Goal: Task Accomplishment & Management: Manage account settings

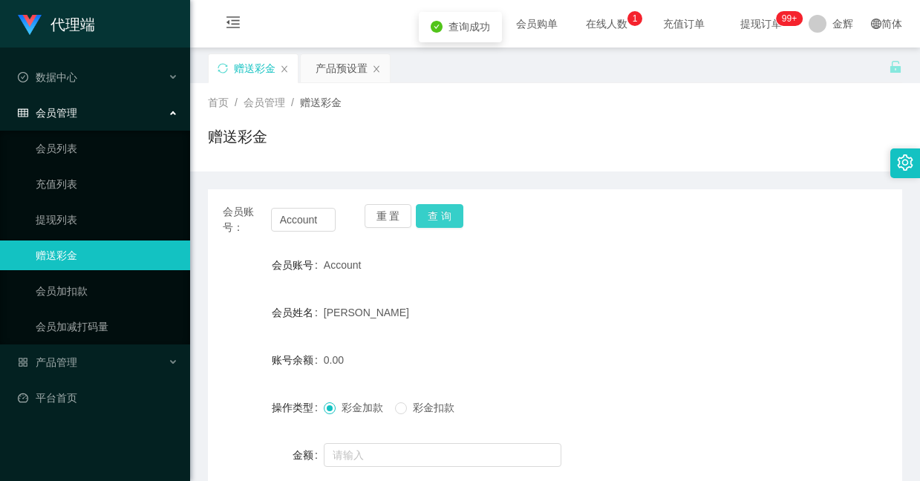
click at [446, 214] on button "查 询" at bounding box center [440, 216] width 48 height 24
drag, startPoint x: 0, startPoint y: 0, endPoint x: 446, endPoint y: 214, distance: 494.4
click at [446, 214] on button "查 询" at bounding box center [440, 216] width 48 height 24
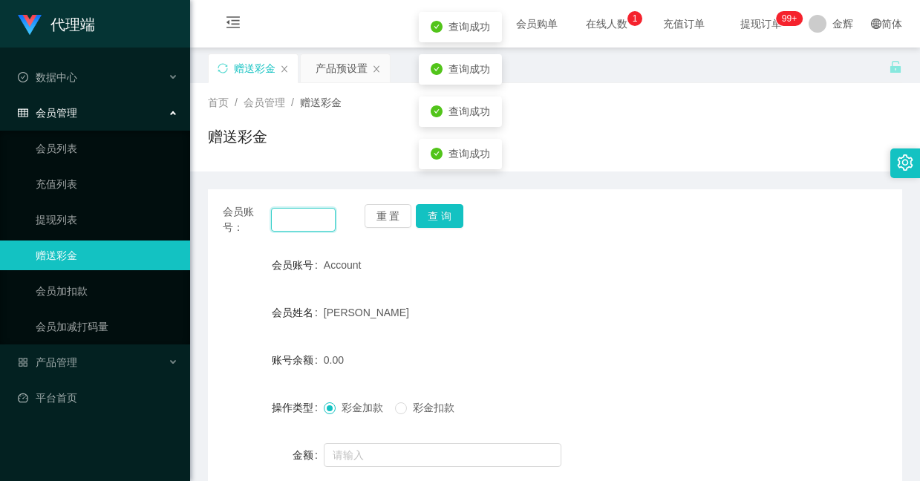
drag, startPoint x: 322, startPoint y: 221, endPoint x: 67, endPoint y: 119, distance: 274.6
click at [67, 119] on section "代理端 数据中心 会员管理 会员列表 充值列表 提现列表 赠送彩金 会员加扣款 会员加减打码量 产品管理 开奖记录 注单管理 产品列表 即时注单 产品预设置 …" at bounding box center [460, 309] width 920 height 619
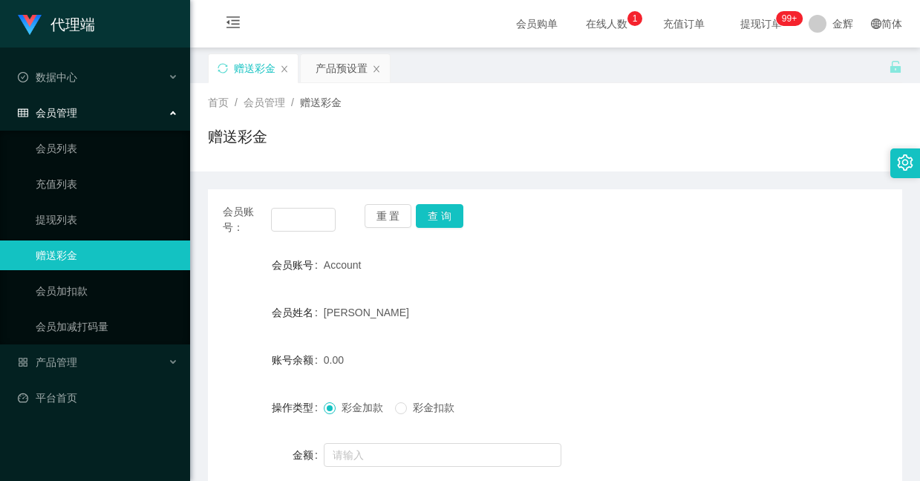
drag, startPoint x: 323, startPoint y: 261, endPoint x: 368, endPoint y: 264, distance: 45.4
click at [368, 264] on div "Account" at bounding box center [526, 265] width 405 height 30
copy span "Account"
click at [299, 214] on input "text" at bounding box center [303, 220] width 65 height 24
paste input "Account"
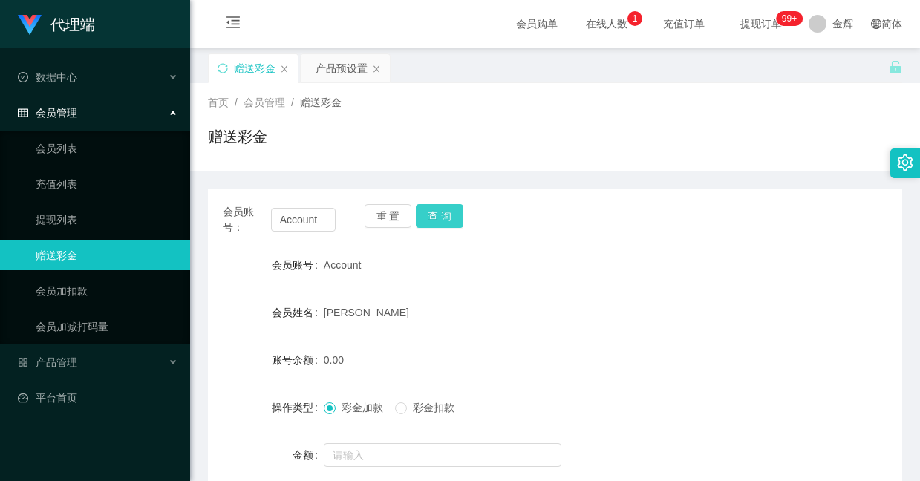
click at [430, 210] on button "查 询" at bounding box center [440, 216] width 48 height 24
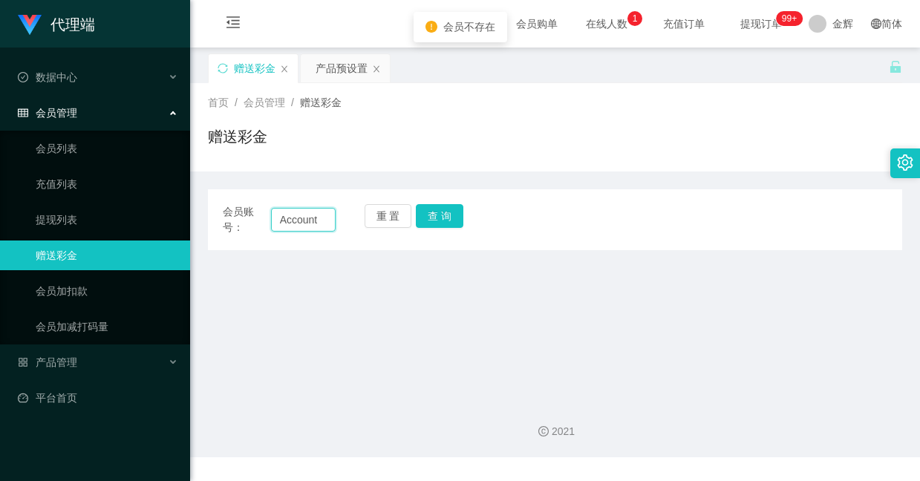
click at [284, 221] on input "Account" at bounding box center [303, 220] width 65 height 24
type input "Account"
click at [457, 221] on button "查 询" at bounding box center [440, 216] width 48 height 24
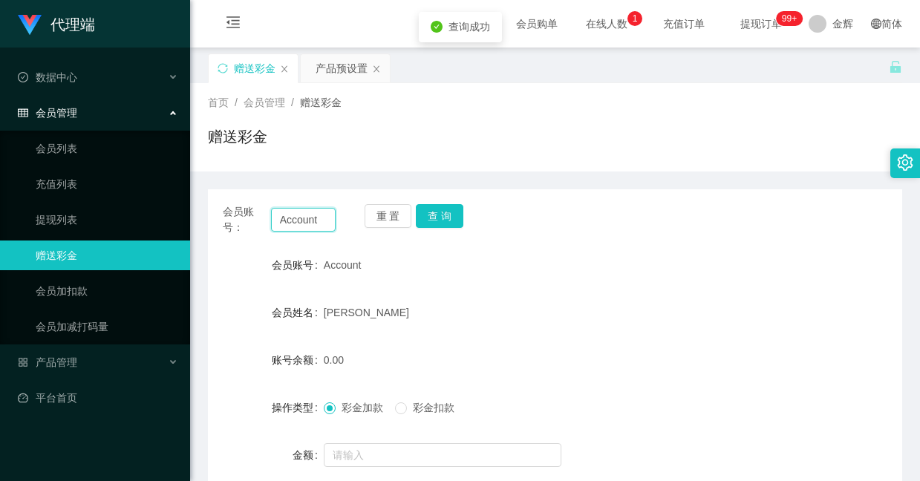
click at [324, 223] on input "Account" at bounding box center [303, 220] width 65 height 24
click at [426, 218] on button "查 询" at bounding box center [440, 216] width 48 height 24
click at [448, 212] on button "查 询" at bounding box center [440, 216] width 48 height 24
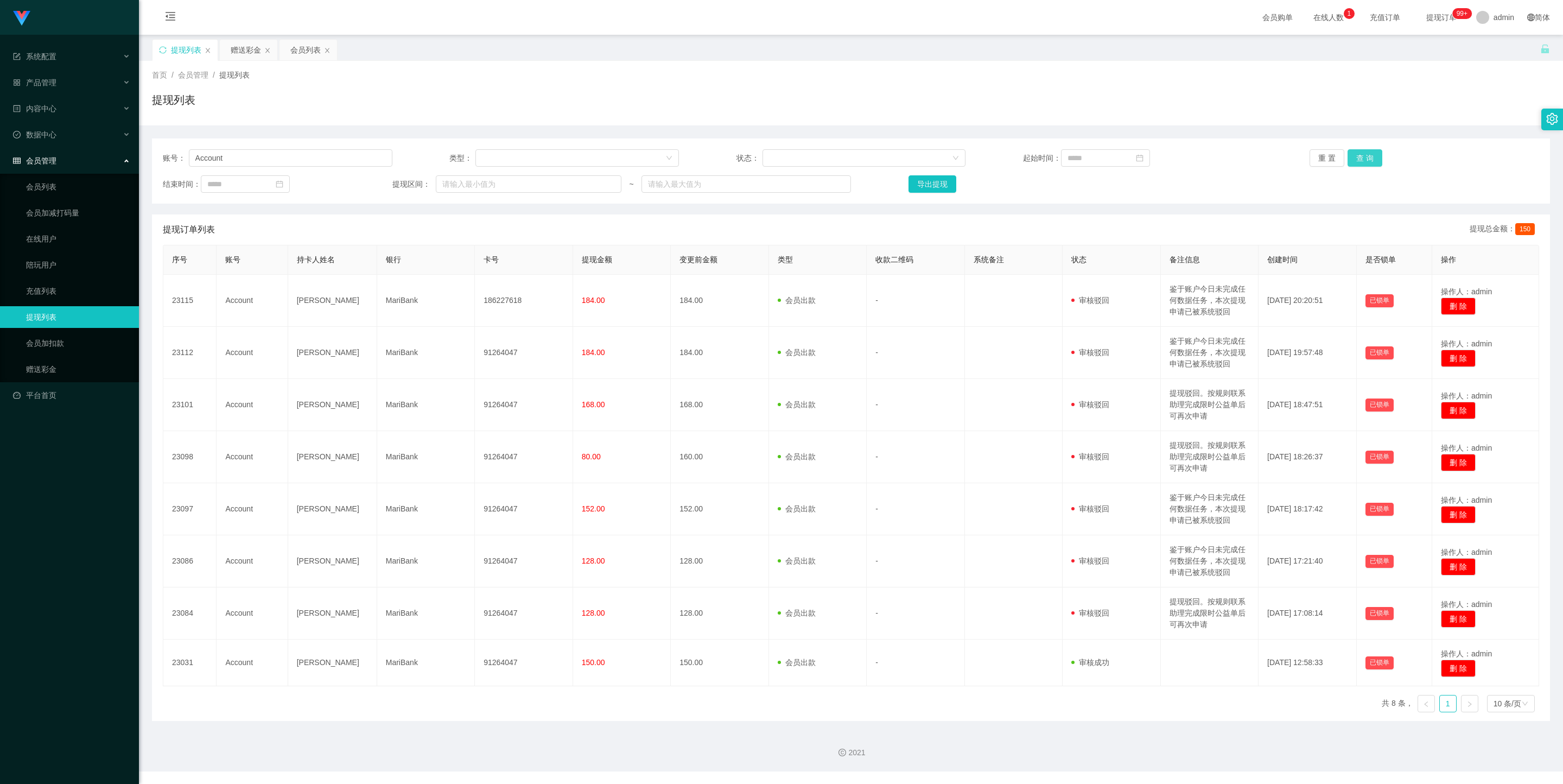
click at [672, 159] on button "查 询" at bounding box center [1365, 158] width 35 height 18
click at [295, 56] on div "会员列表" at bounding box center [305, 50] width 31 height 20
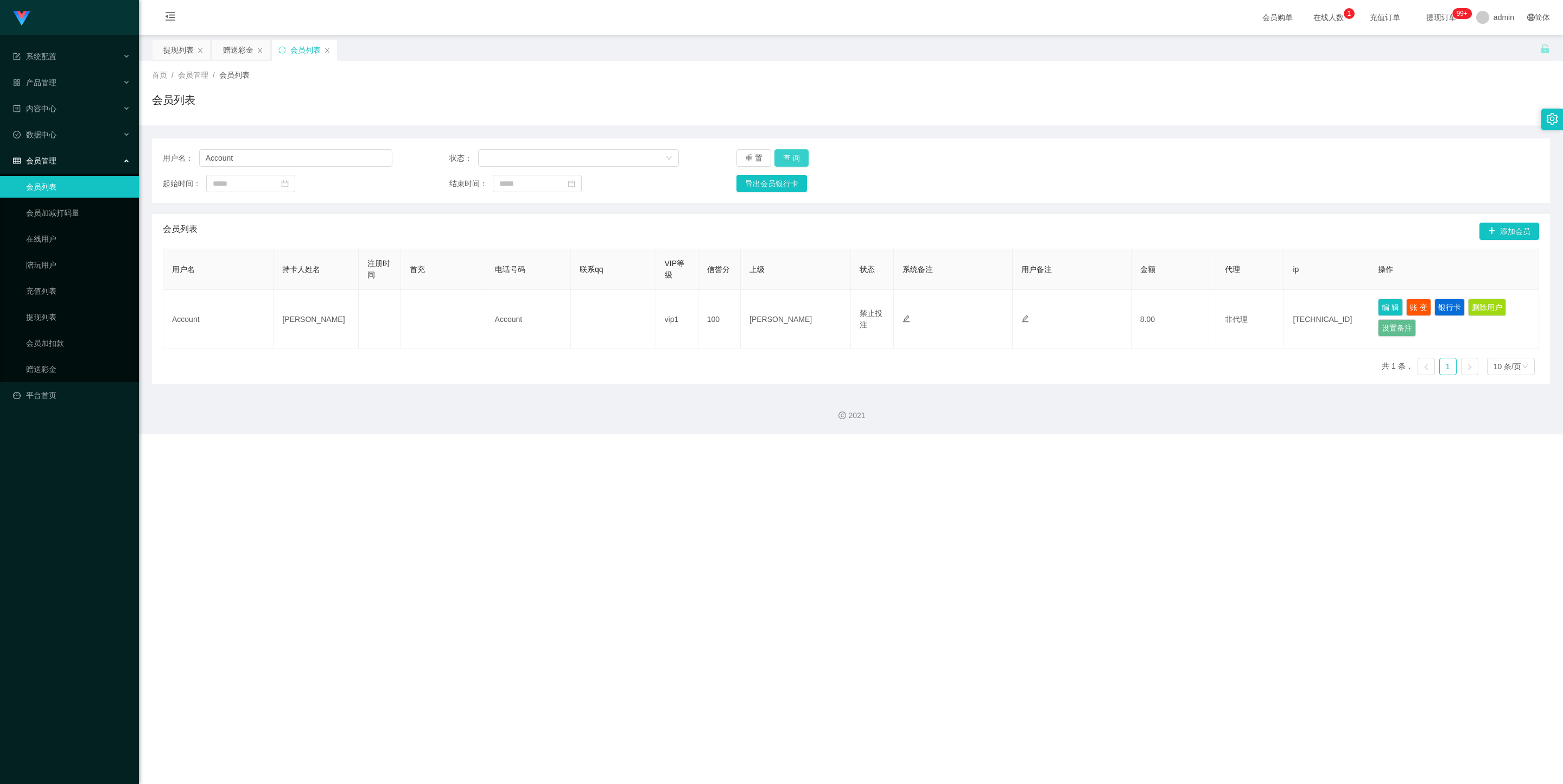
click at [672, 156] on button "查 询" at bounding box center [792, 158] width 35 height 18
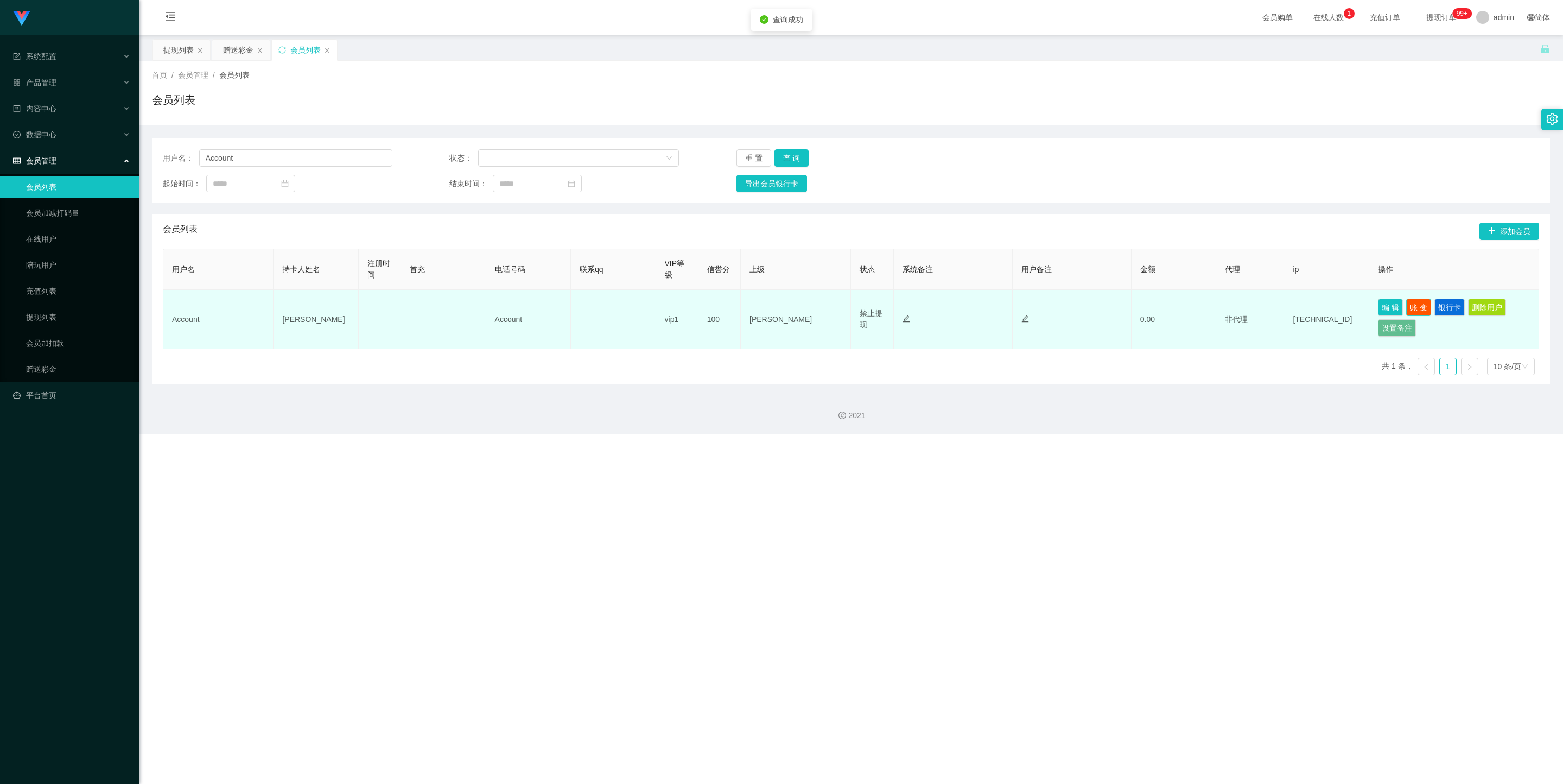
click at [672, 305] on button "账 变" at bounding box center [1419, 308] width 25 height 18
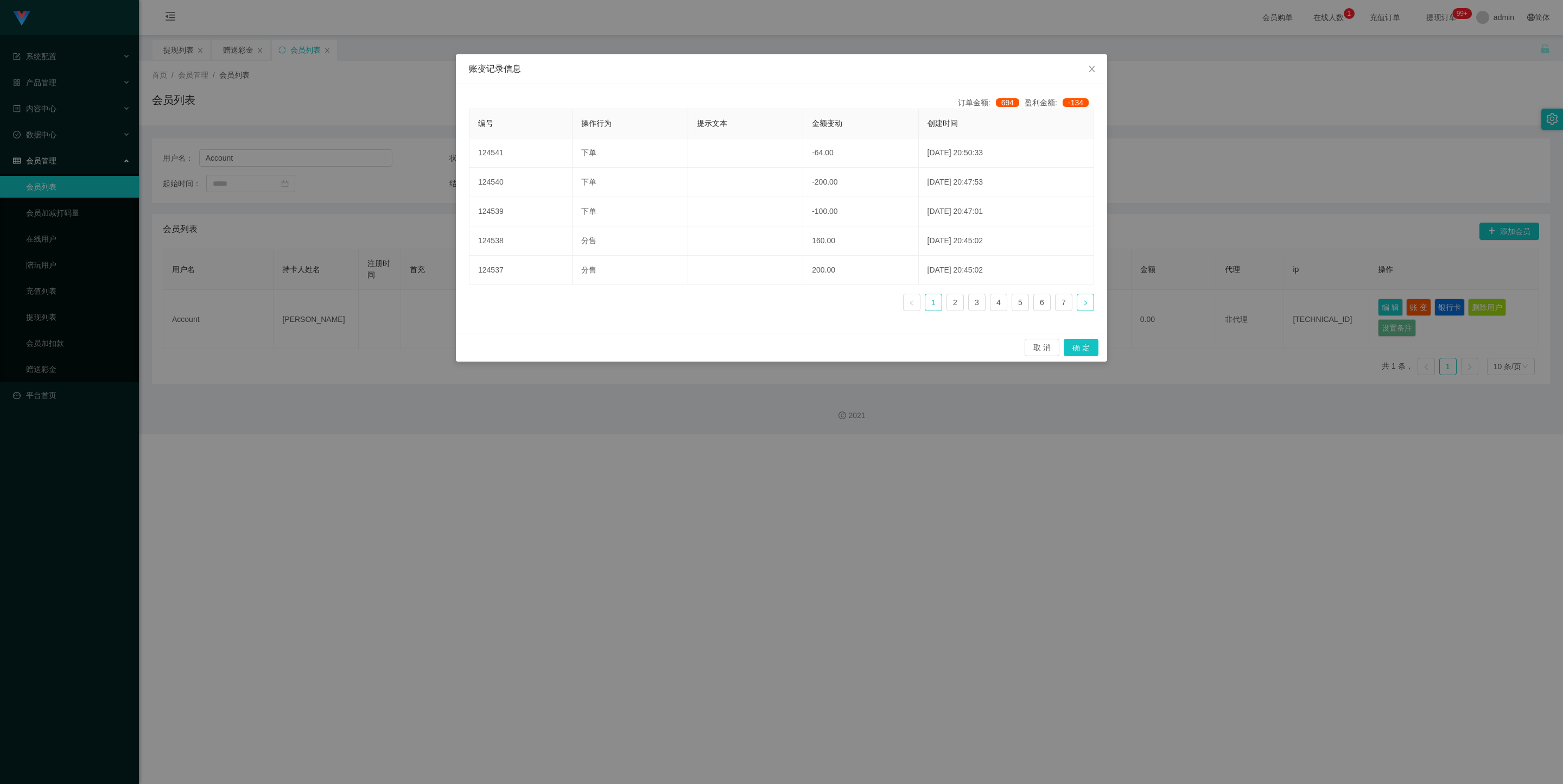
click at [672, 303] on icon "图标: right" at bounding box center [1085, 302] width 3 height 5
click at [672, 305] on icon "图标: left" at bounding box center [911, 302] width 7 height 7
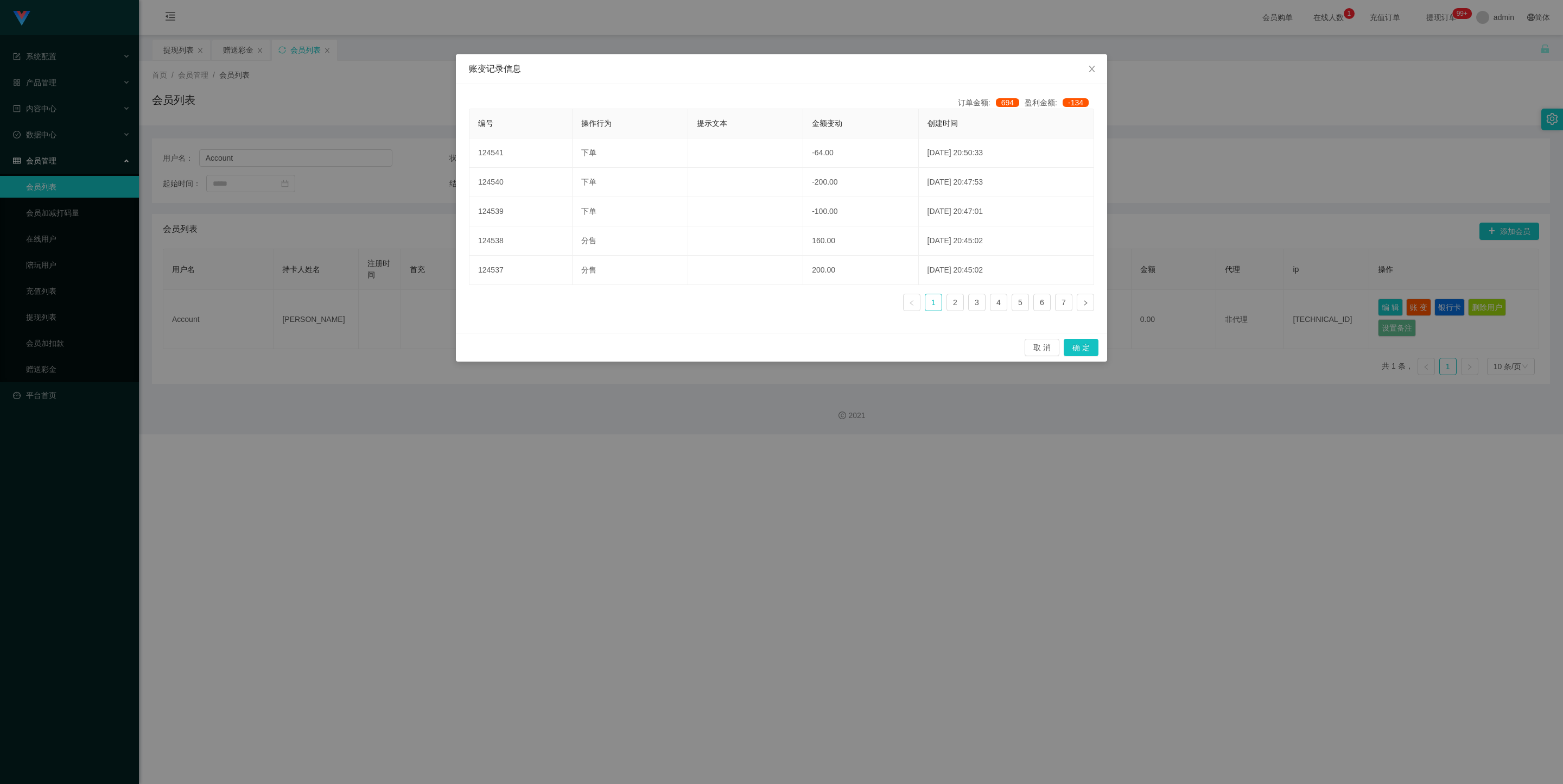
click at [672, 351] on div "账变记录信息 订单金额: 694 盈利金额: -134 编号 操作行为 提示文本 金额变动 创建时间 124541 下单 -64.00 2025-09-13 …" at bounding box center [781, 392] width 1563 height 784
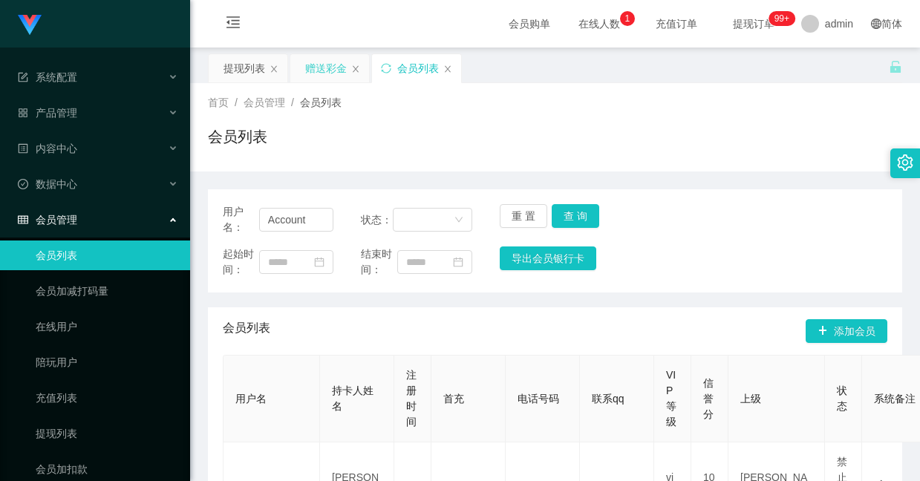
click at [322, 67] on div "赠送彩金" at bounding box center [326, 68] width 42 height 28
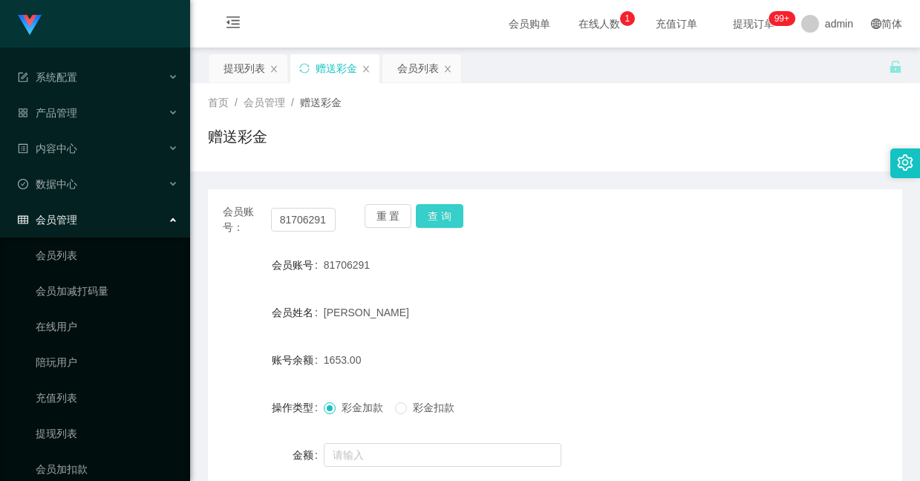
click at [441, 219] on button "查 询" at bounding box center [440, 216] width 48 height 24
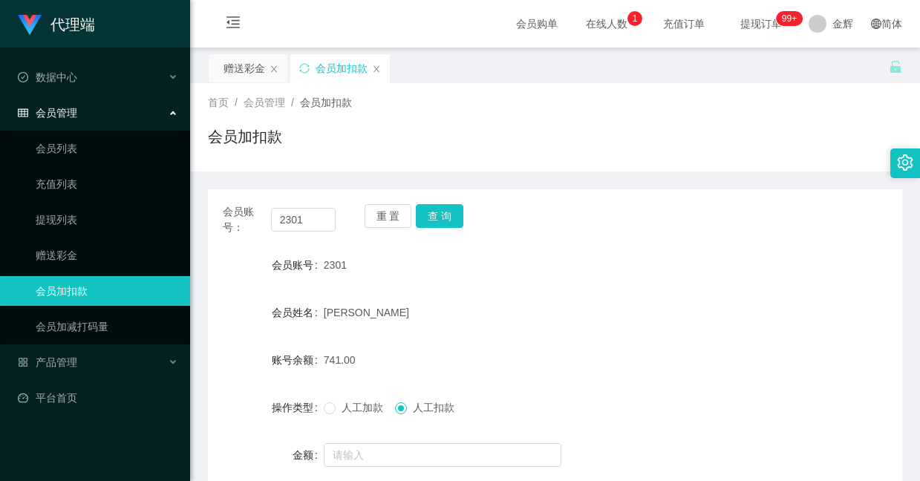
scroll to position [111, 0]
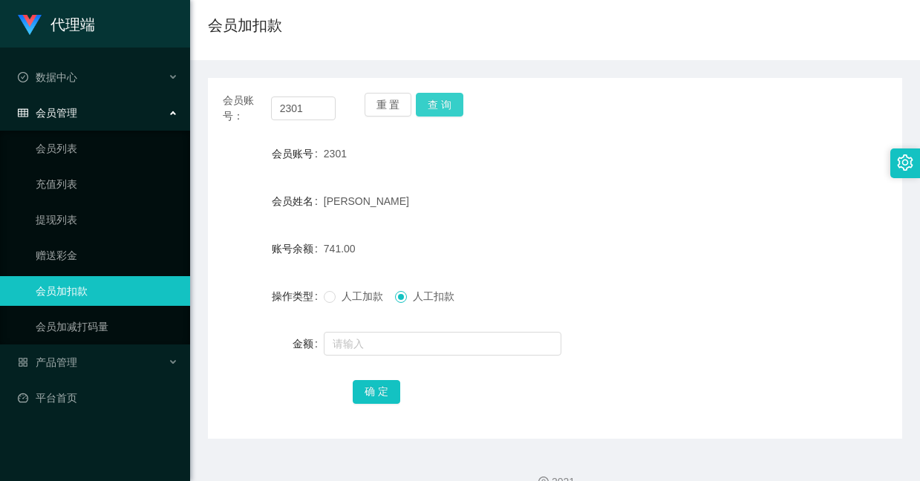
click at [437, 99] on button "查 询" at bounding box center [440, 105] width 48 height 24
click at [439, 114] on button "查 询" at bounding box center [440, 105] width 48 height 24
click at [397, 112] on button "重 置" at bounding box center [389, 105] width 48 height 24
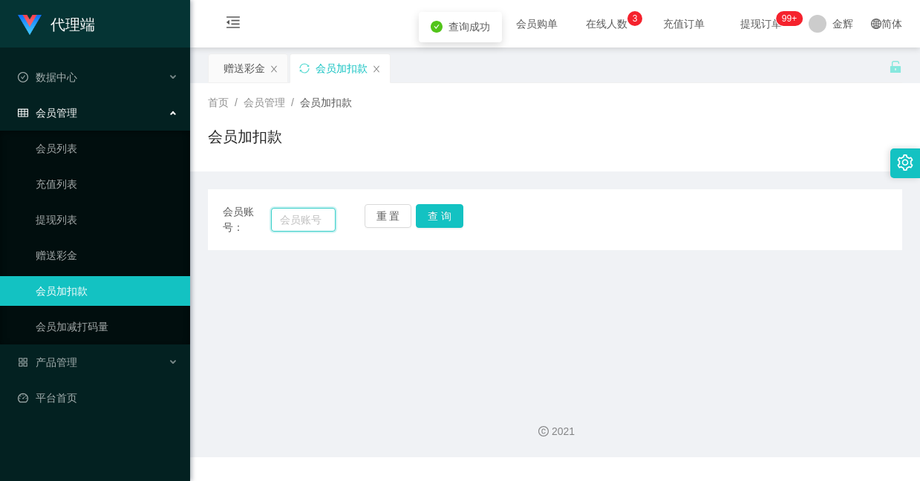
click at [290, 224] on input "text" at bounding box center [303, 220] width 65 height 24
paste input "88105643"
type input "88105643"
click at [458, 226] on button "查 询" at bounding box center [440, 216] width 48 height 24
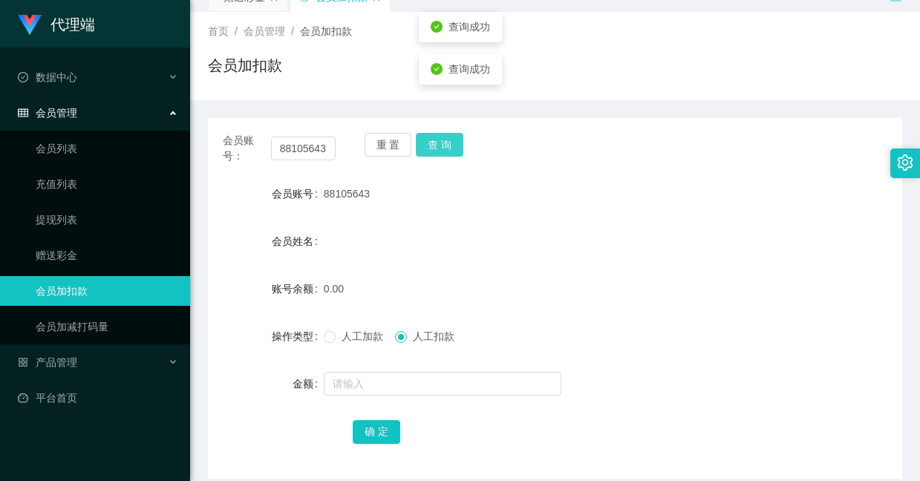
scroll to position [111, 0]
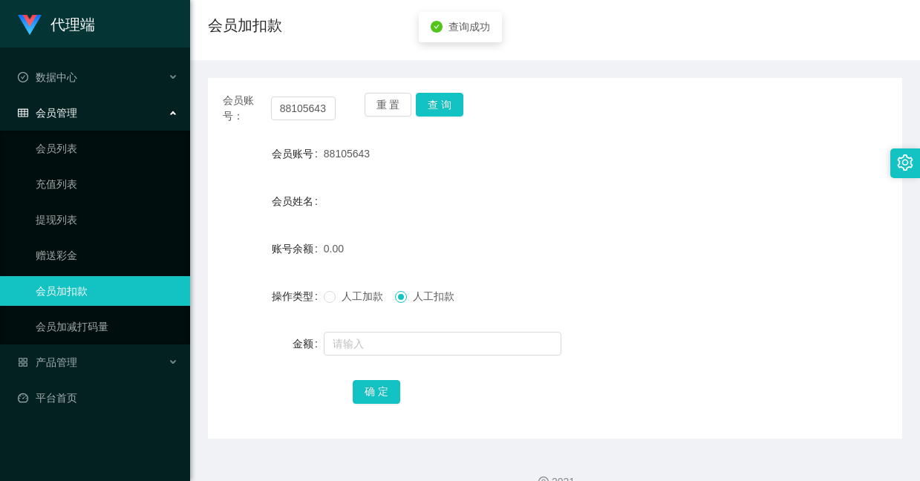
click at [362, 303] on label "人工加款" at bounding box center [356, 297] width 65 height 16
click at [375, 351] on input "text" at bounding box center [443, 344] width 238 height 24
type input "8"
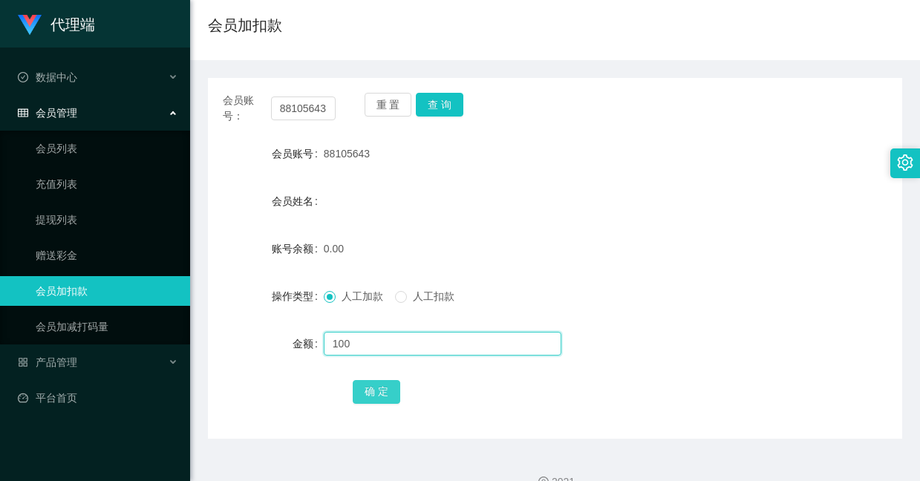
type input "100"
click at [370, 400] on button "确 定" at bounding box center [377, 392] width 48 height 24
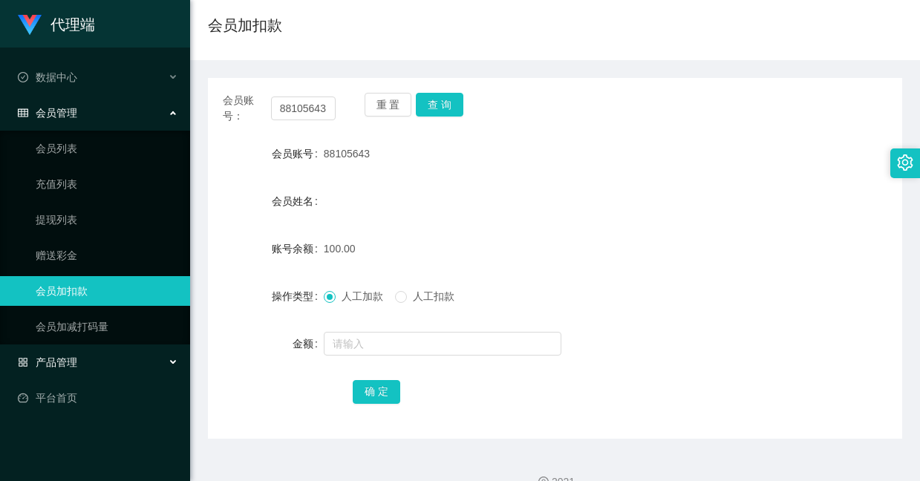
click at [96, 359] on div "产品管理" at bounding box center [95, 363] width 190 height 30
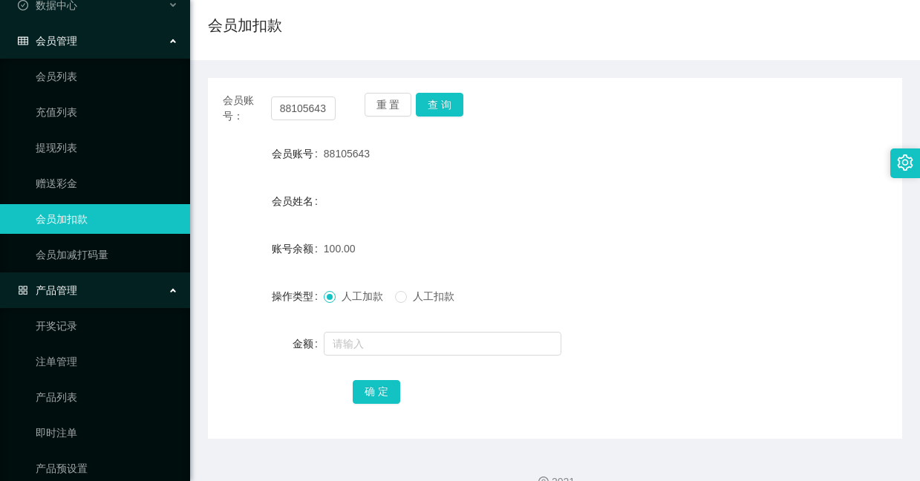
scroll to position [121, 0]
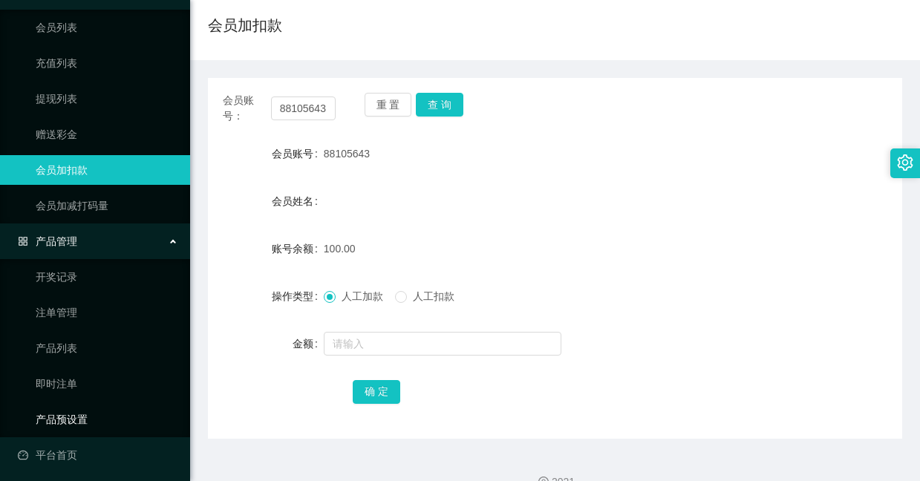
click at [88, 410] on link "产品预设置" at bounding box center [107, 420] width 143 height 30
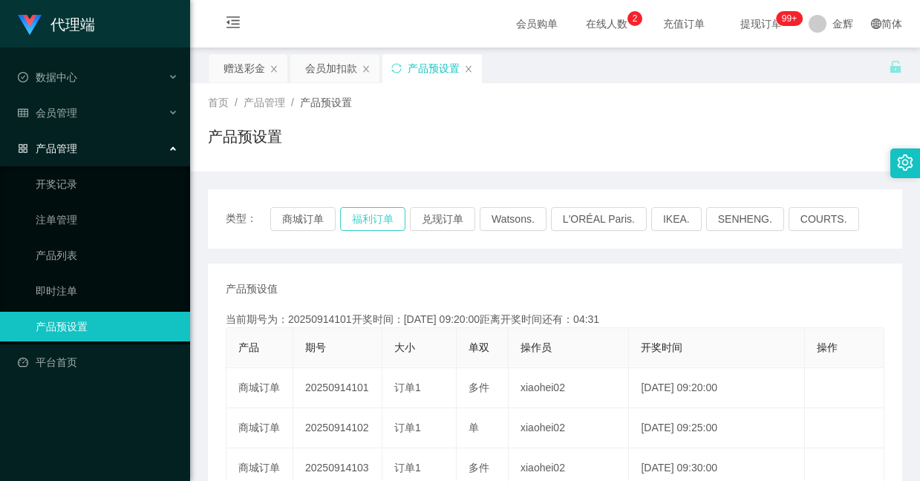
click at [388, 216] on button "福利订单" at bounding box center [372, 219] width 65 height 24
click at [377, 209] on button "福利订单" at bounding box center [372, 219] width 65 height 24
click at [377, 219] on button "福利订单" at bounding box center [372, 219] width 65 height 24
click at [386, 219] on button "福利订单" at bounding box center [372, 219] width 65 height 24
click at [384, 221] on button "福利订单" at bounding box center [372, 219] width 65 height 24
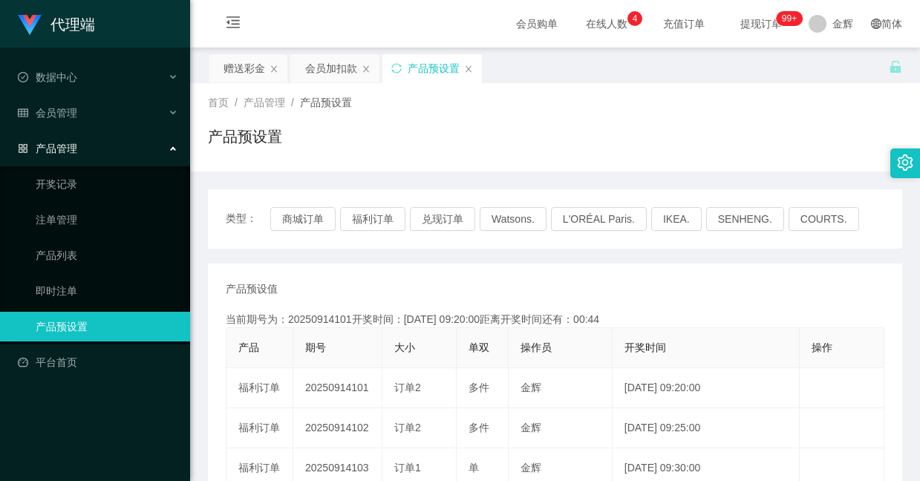
click at [437, 163] on div "首页 / 产品管理 / 产品预设置 / 产品预设置" at bounding box center [555, 127] width 730 height 88
click at [381, 217] on button "福利订单" at bounding box center [372, 219] width 65 height 24
click at [315, 67] on div "会员加扣款" at bounding box center [331, 68] width 52 height 28
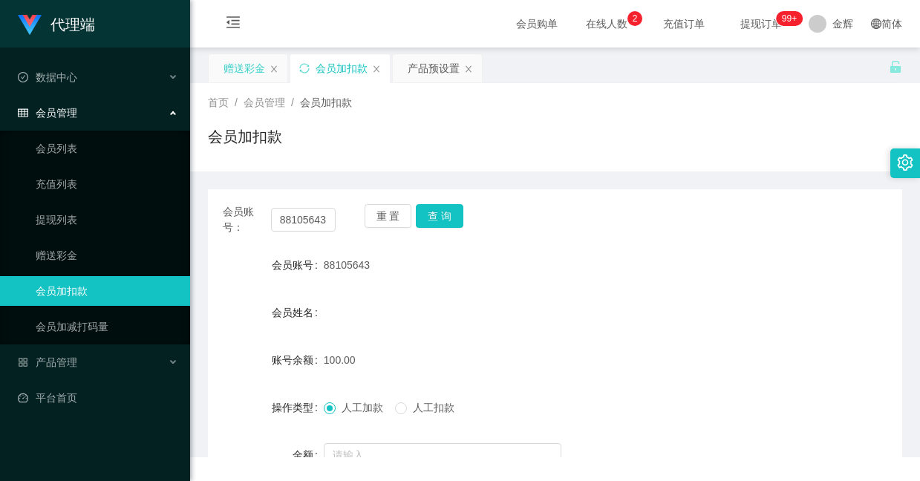
click at [241, 67] on div "赠送彩金" at bounding box center [245, 68] width 42 height 28
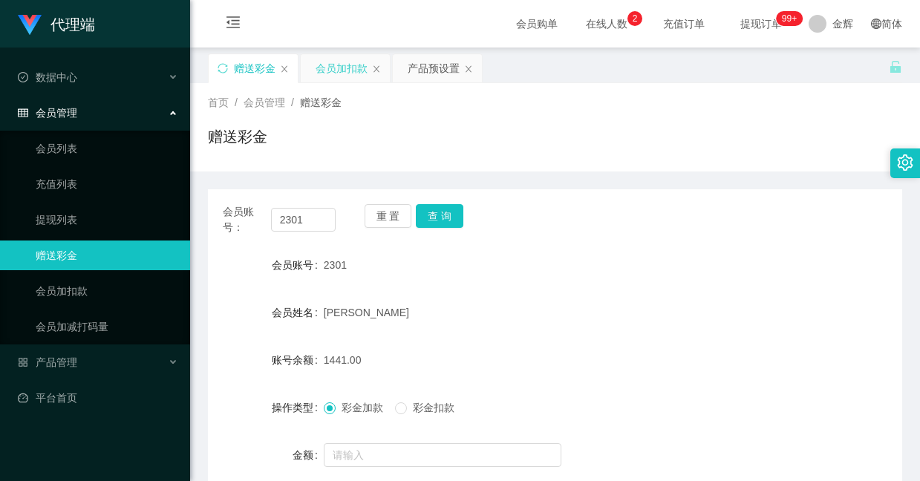
click at [344, 61] on div "会员加扣款" at bounding box center [342, 68] width 52 height 28
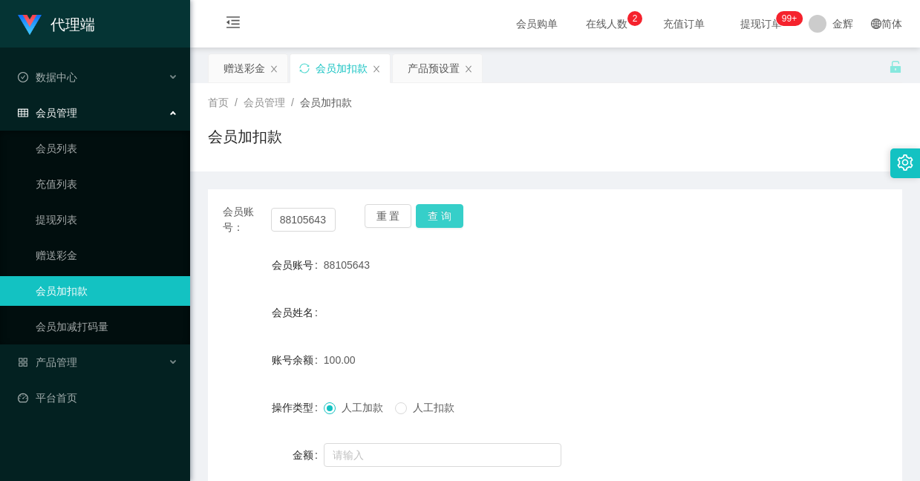
click at [441, 212] on button "查 询" at bounding box center [440, 216] width 48 height 24
click at [433, 215] on button "查 询" at bounding box center [440, 216] width 48 height 24
click at [438, 226] on button "查 询" at bounding box center [440, 216] width 48 height 24
click at [441, 63] on div "产品预设置" at bounding box center [434, 68] width 52 height 28
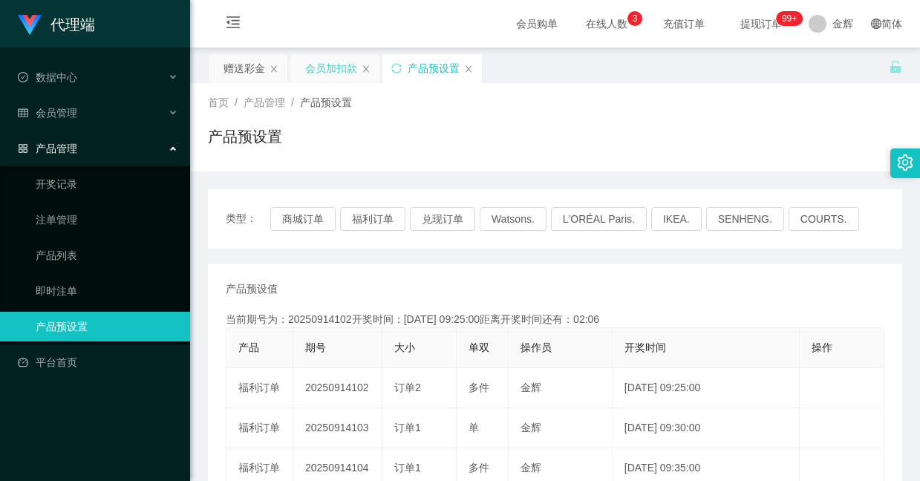
click at [337, 78] on div "会员加扣款" at bounding box center [331, 68] width 52 height 28
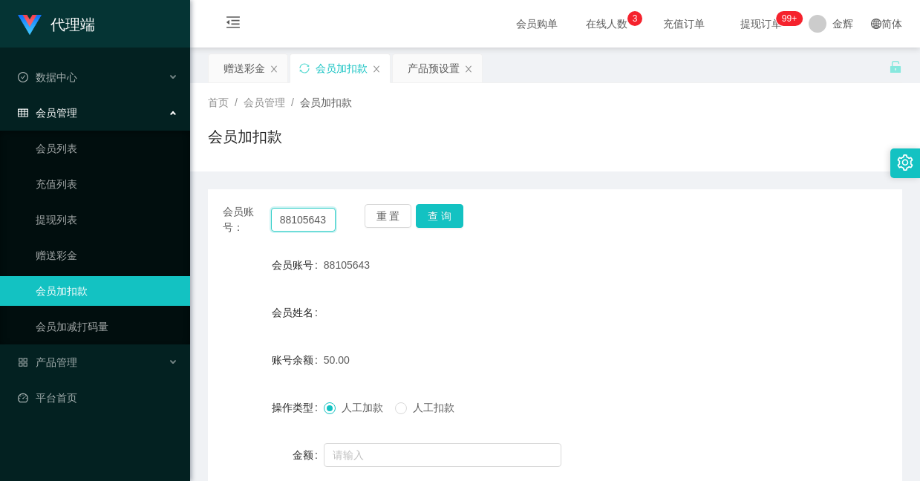
drag, startPoint x: 332, startPoint y: 225, endPoint x: 293, endPoint y: 209, distance: 42.3
click at [293, 209] on input "88105643" at bounding box center [303, 220] width 65 height 24
click at [302, 210] on input "88105643" at bounding box center [303, 220] width 65 height 24
click at [250, 69] on div "赠送彩金" at bounding box center [245, 68] width 42 height 28
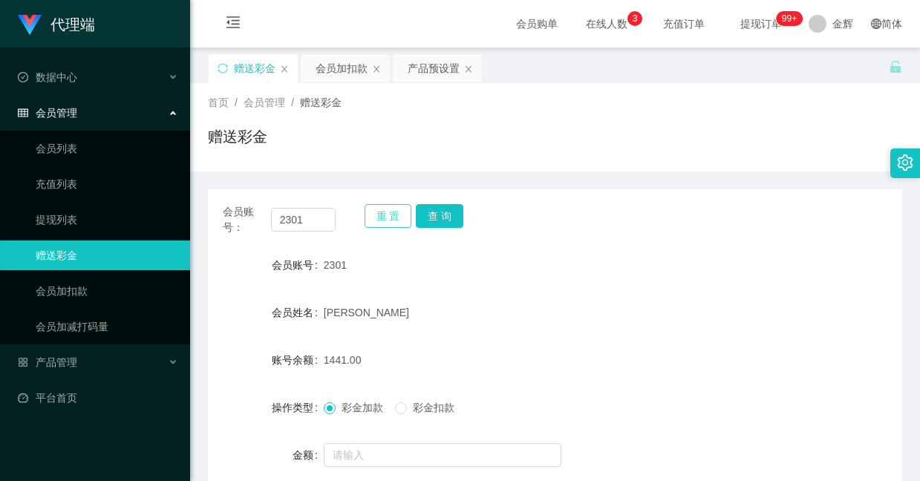
click at [383, 218] on button "重 置" at bounding box center [389, 216] width 48 height 24
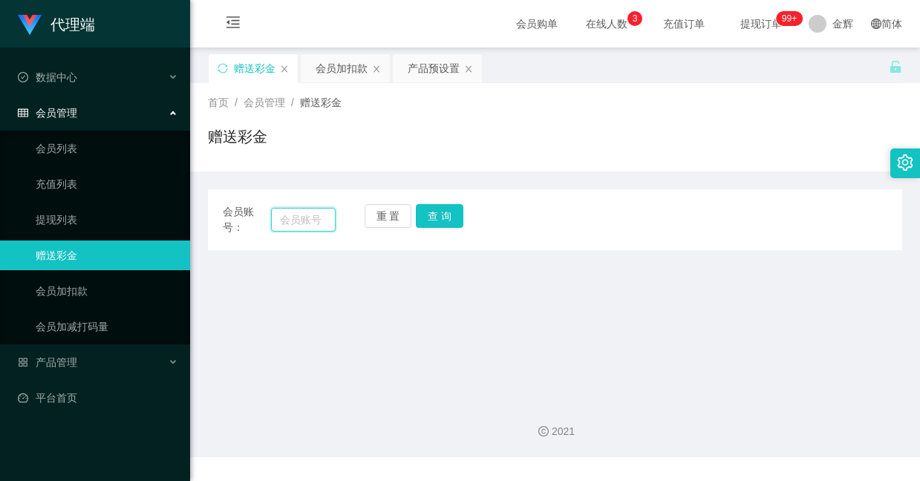
click at [304, 221] on input "text" at bounding box center [303, 220] width 65 height 24
paste input "88105643"
type input "88105643"
click at [444, 221] on button "查 询" at bounding box center [440, 216] width 48 height 24
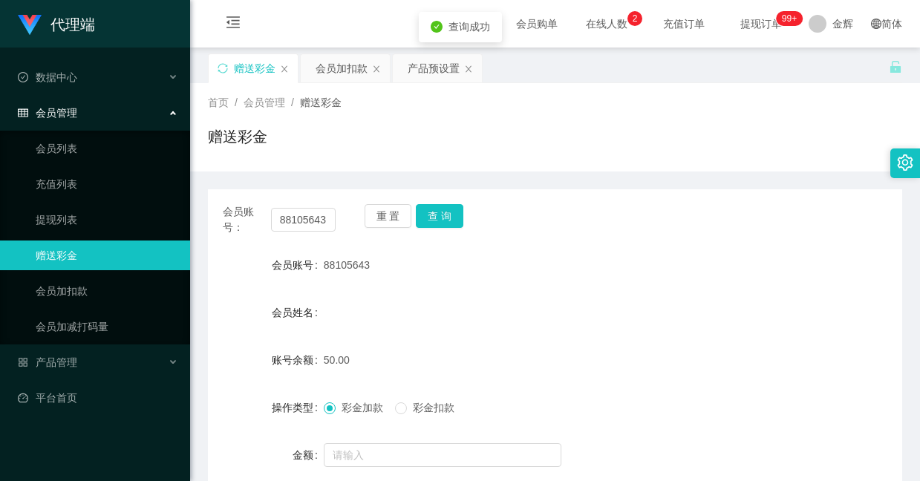
click at [453, 293] on form "会员账号 88105643 会员姓名 账号余额 50.00 操作类型 彩金加款 彩金扣款 金额 确 定" at bounding box center [555, 383] width 695 height 267
click at [435, 68] on div "产品预设置" at bounding box center [434, 68] width 52 height 28
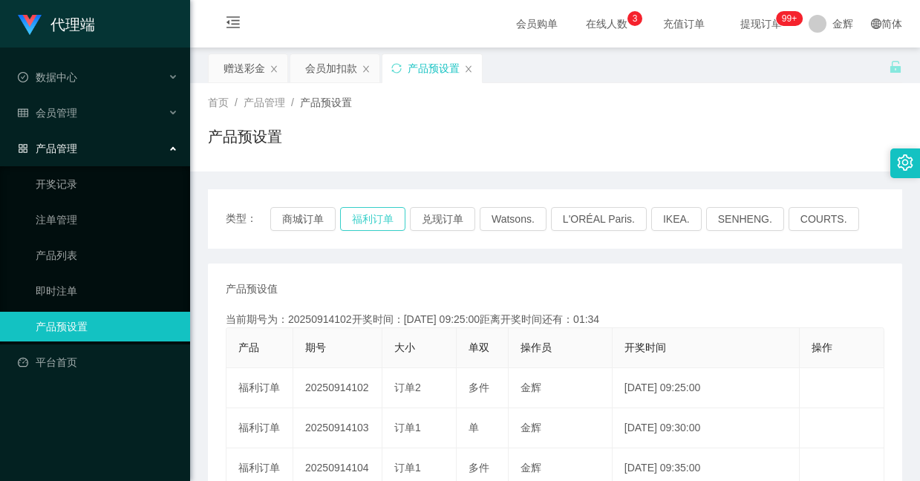
click at [386, 221] on button "福利订单" at bounding box center [372, 219] width 65 height 24
click at [241, 65] on div "赠送彩金" at bounding box center [245, 68] width 42 height 28
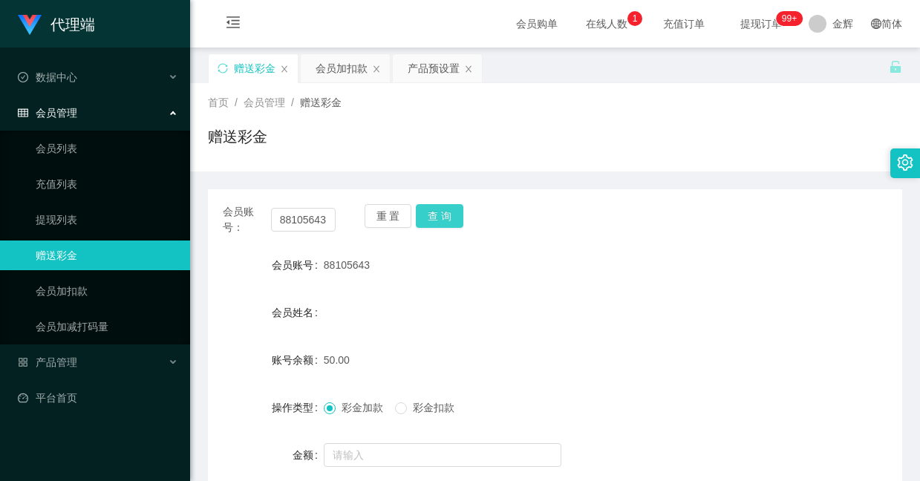
click at [442, 209] on button "查 询" at bounding box center [440, 216] width 48 height 24
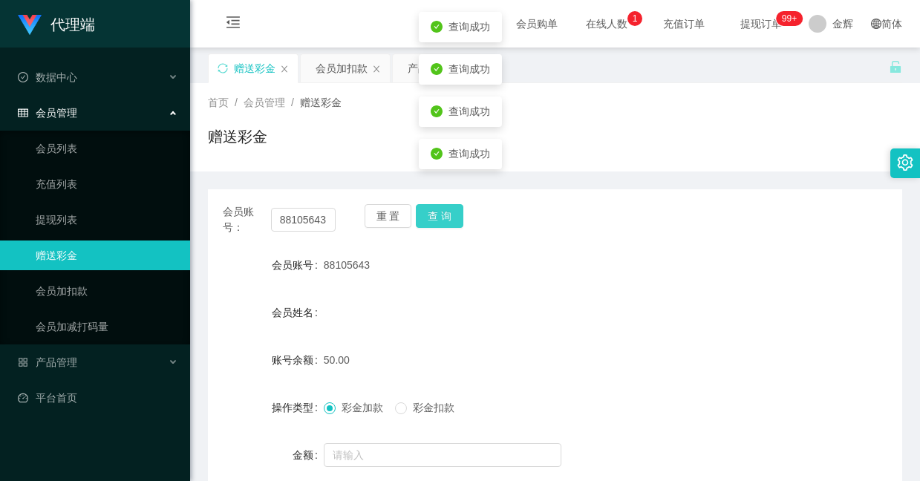
click at [442, 209] on button "查 询" at bounding box center [440, 216] width 48 height 24
click at [442, 169] on div "查询成功" at bounding box center [460, 154] width 83 height 30
click at [430, 214] on button "查 询" at bounding box center [440, 216] width 48 height 24
click at [430, 214] on button "查 询" at bounding box center [448, 216] width 64 height 24
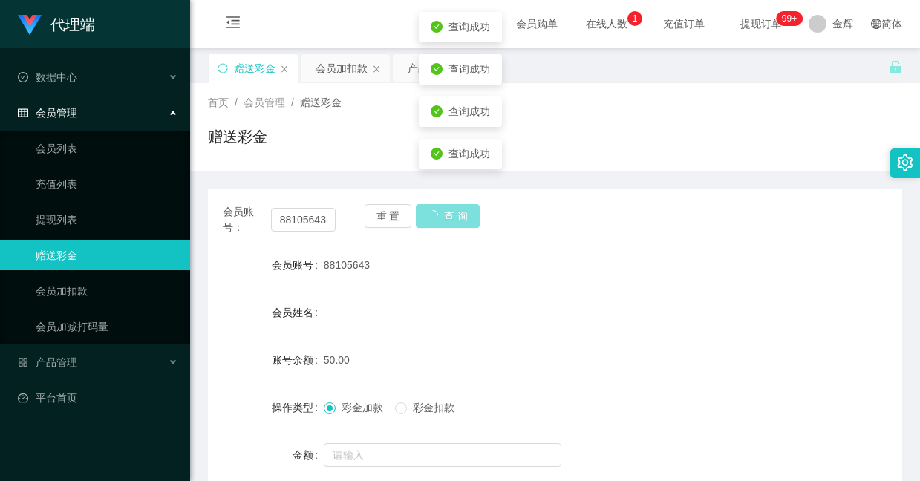
click at [430, 214] on button "查 询" at bounding box center [448, 216] width 64 height 24
click at [430, 214] on button "查 询" at bounding box center [440, 216] width 48 height 24
click at [430, 214] on button "查 询" at bounding box center [448, 216] width 64 height 24
click at [430, 214] on button "查 询" at bounding box center [440, 216] width 48 height 24
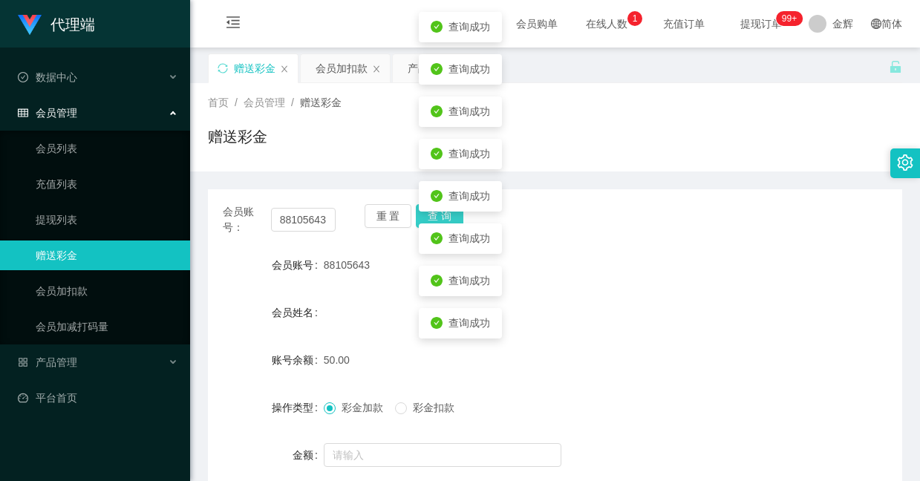
click at [430, 214] on button "查 询" at bounding box center [440, 216] width 48 height 24
click at [430, 214] on button "查 询" at bounding box center [448, 216] width 64 height 24
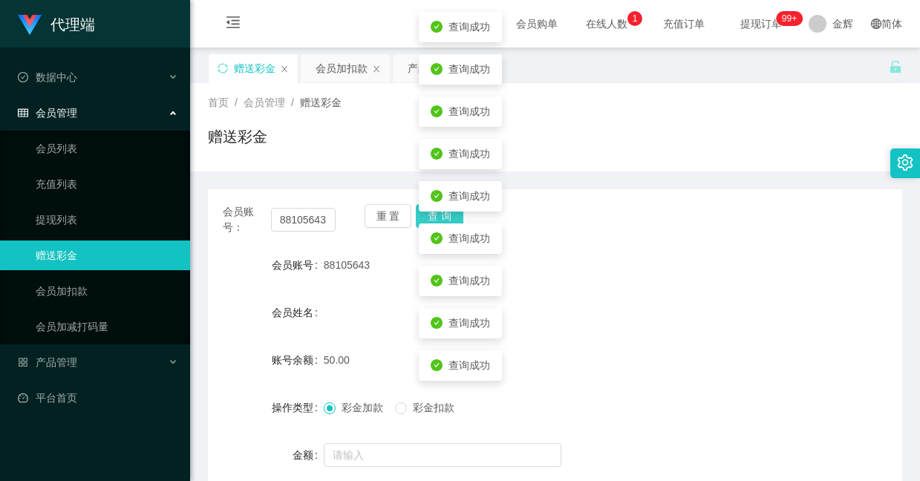
click at [430, 214] on button "查 询" at bounding box center [440, 216] width 48 height 24
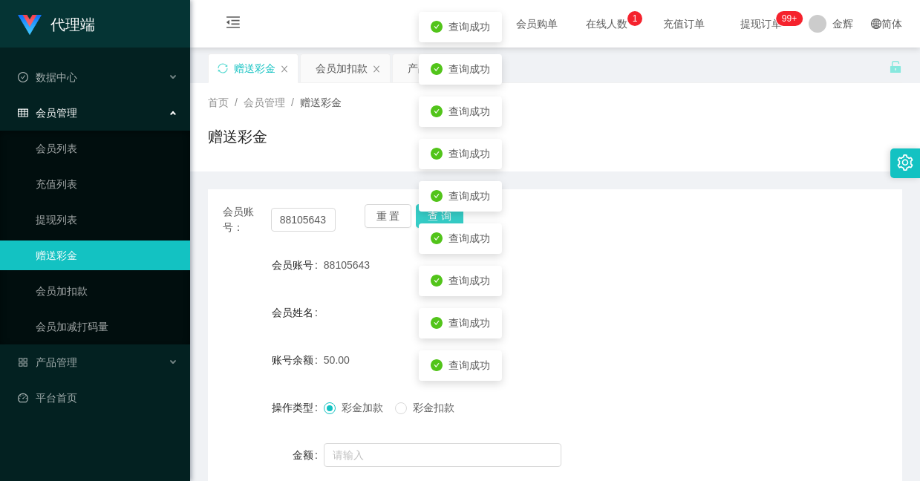
click at [430, 214] on button "查 询" at bounding box center [440, 216] width 48 height 24
click at [430, 214] on button "查 询" at bounding box center [448, 216] width 64 height 24
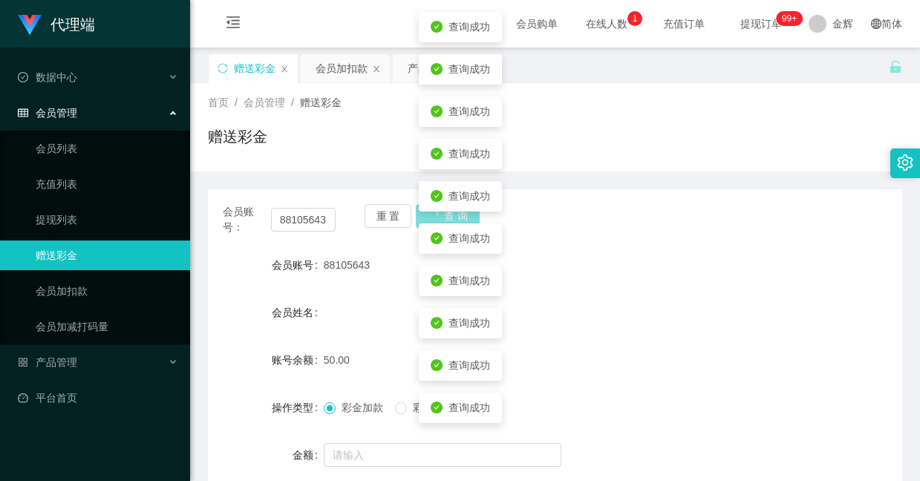
click at [430, 214] on button "查 询" at bounding box center [448, 216] width 64 height 24
click at [430, 214] on button "查 询" at bounding box center [440, 216] width 48 height 24
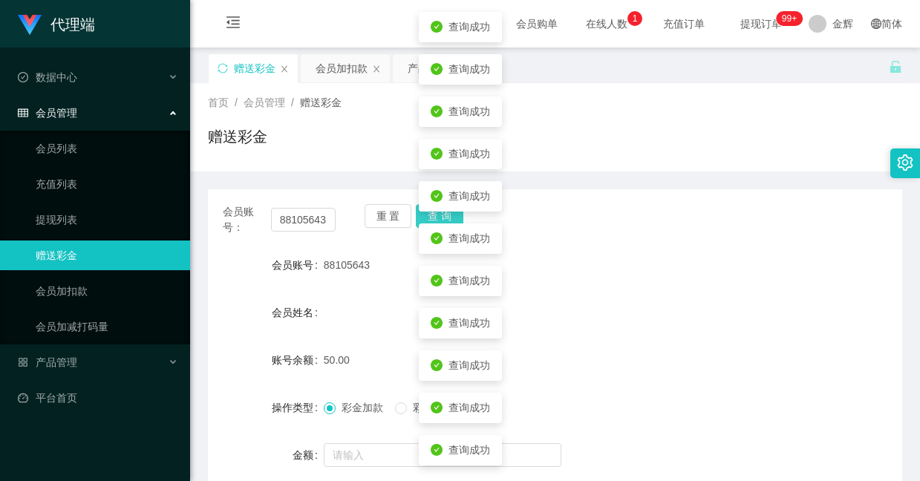
click at [430, 214] on button "查 询" at bounding box center [440, 216] width 48 height 24
click at [430, 214] on button "查 询" at bounding box center [448, 216] width 64 height 24
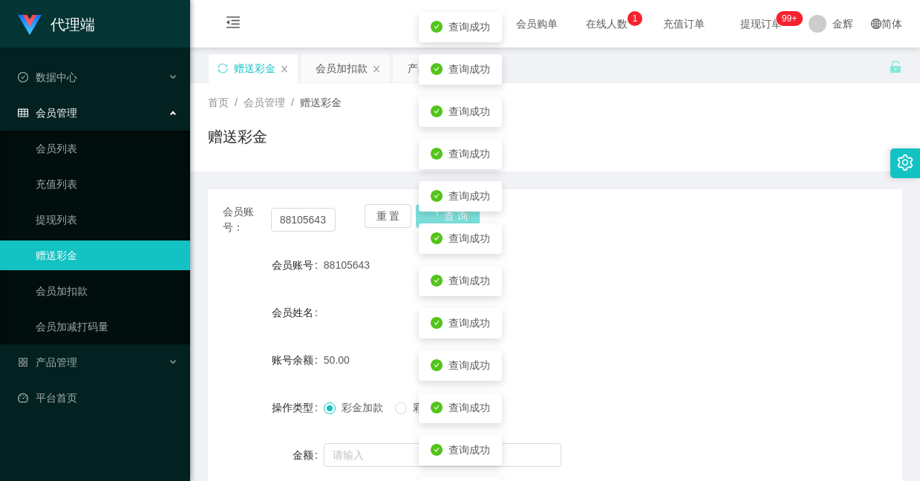
click at [430, 214] on button "查 询" at bounding box center [448, 216] width 64 height 24
click at [430, 214] on div "重 置 查 询" at bounding box center [421, 219] width 113 height 31
click at [430, 214] on button "查 询" at bounding box center [440, 216] width 48 height 24
click at [430, 214] on div "重 置 查 询" at bounding box center [421, 219] width 113 height 31
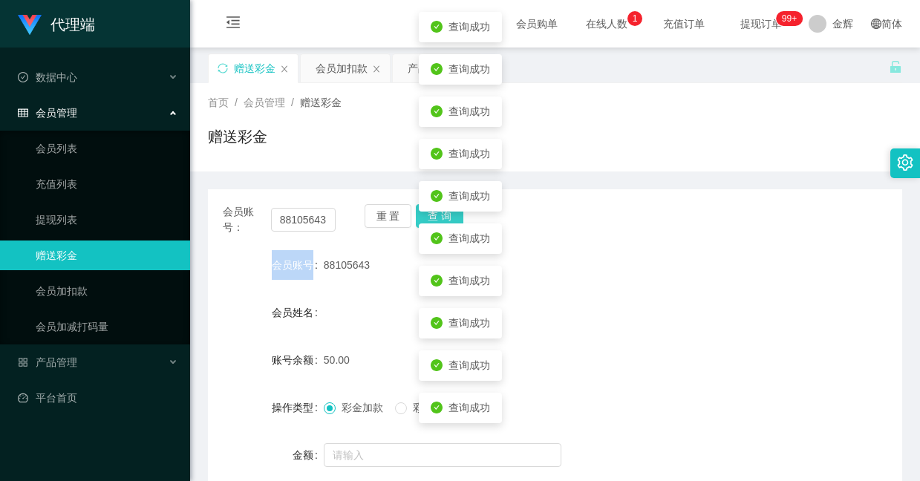
click at [430, 214] on button "查 询" at bounding box center [440, 216] width 48 height 24
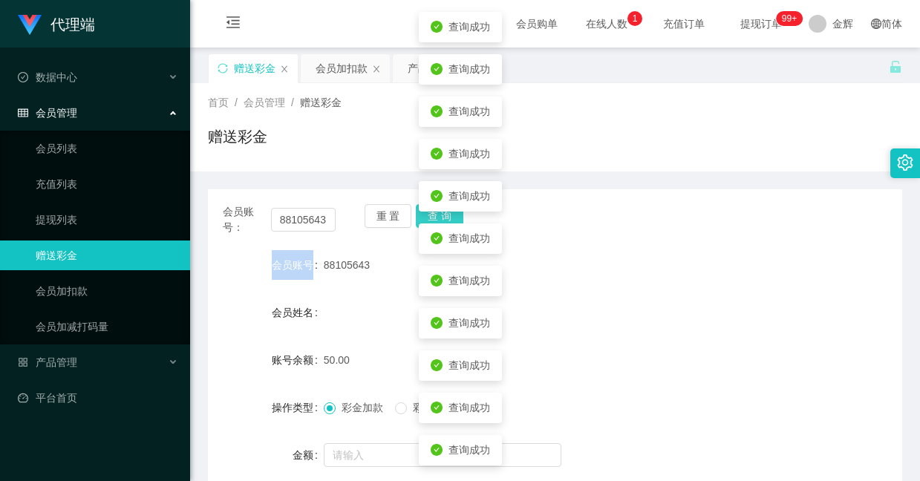
click at [430, 214] on button "查 询" at bounding box center [440, 216] width 48 height 24
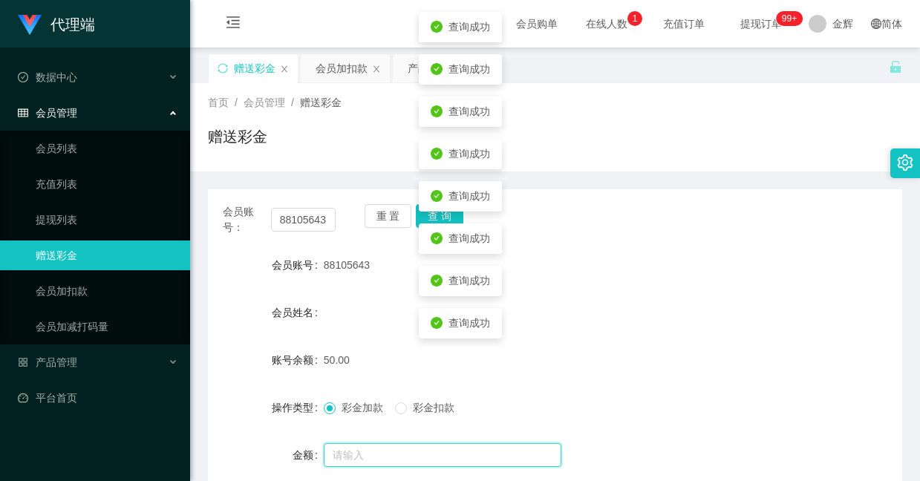
click at [354, 443] on input "text" at bounding box center [443, 455] width 238 height 24
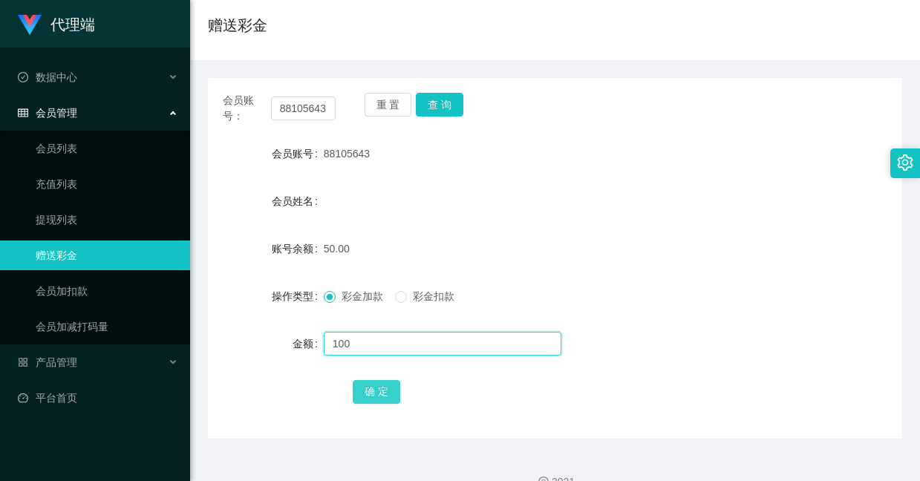
type input "100"
click at [366, 397] on button "确 定" at bounding box center [377, 392] width 48 height 24
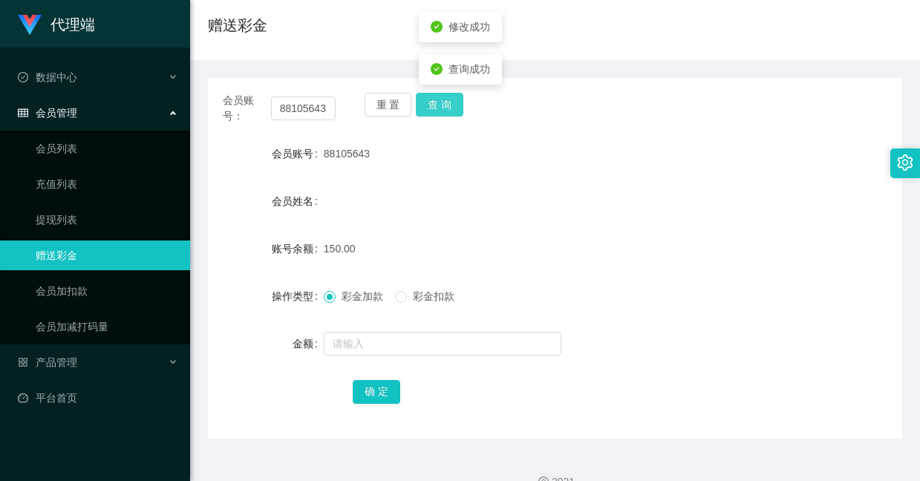
click at [424, 103] on button "查 询" at bounding box center [440, 105] width 48 height 24
click at [444, 99] on button "查 询" at bounding box center [440, 105] width 48 height 24
click at [433, 105] on button "查 询" at bounding box center [440, 105] width 48 height 24
click at [468, 143] on div "88105643" at bounding box center [526, 154] width 405 height 30
click at [435, 105] on button "查 询" at bounding box center [440, 105] width 48 height 24
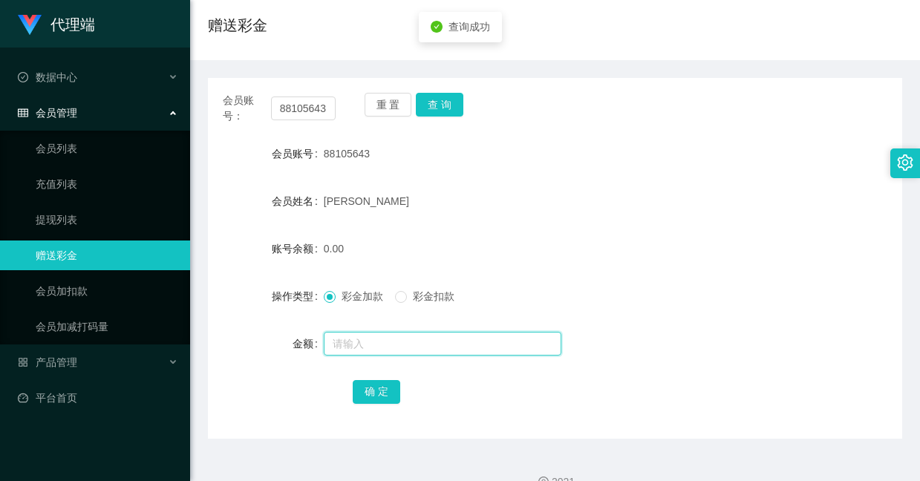
click at [348, 342] on input "text" at bounding box center [443, 344] width 238 height 24
type input "8"
click at [372, 399] on button "确 定" at bounding box center [377, 392] width 48 height 24
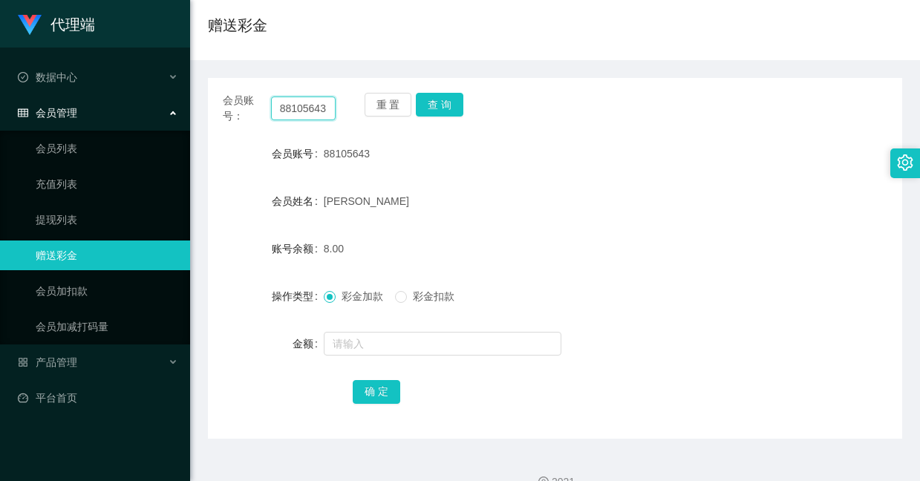
click at [296, 117] on input "88105643" at bounding box center [303, 109] width 65 height 24
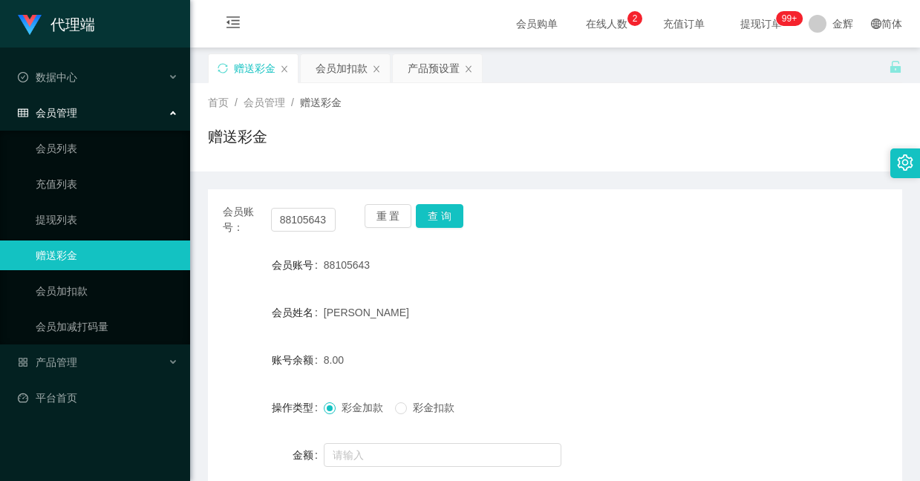
click at [758, 16] on span "提现订单 99+" at bounding box center [761, 24] width 77 height 48
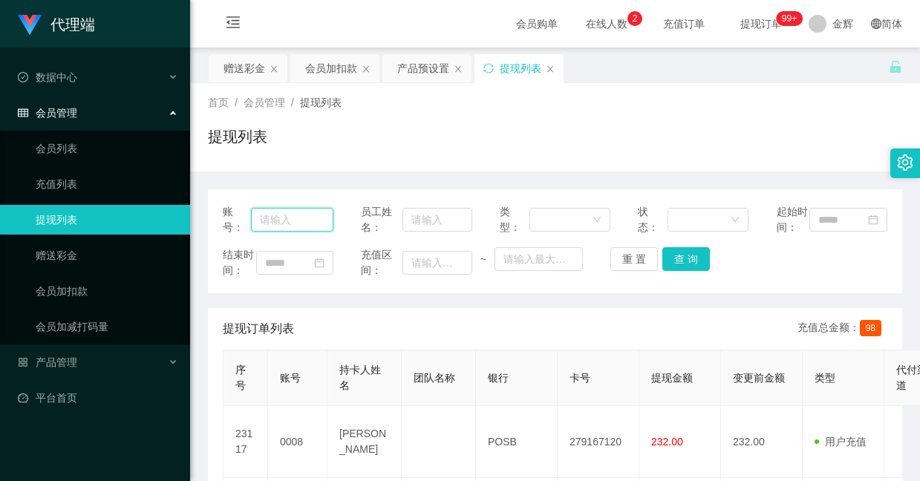
click at [312, 217] on input "text" at bounding box center [292, 220] width 82 height 24
paste input "88105643"
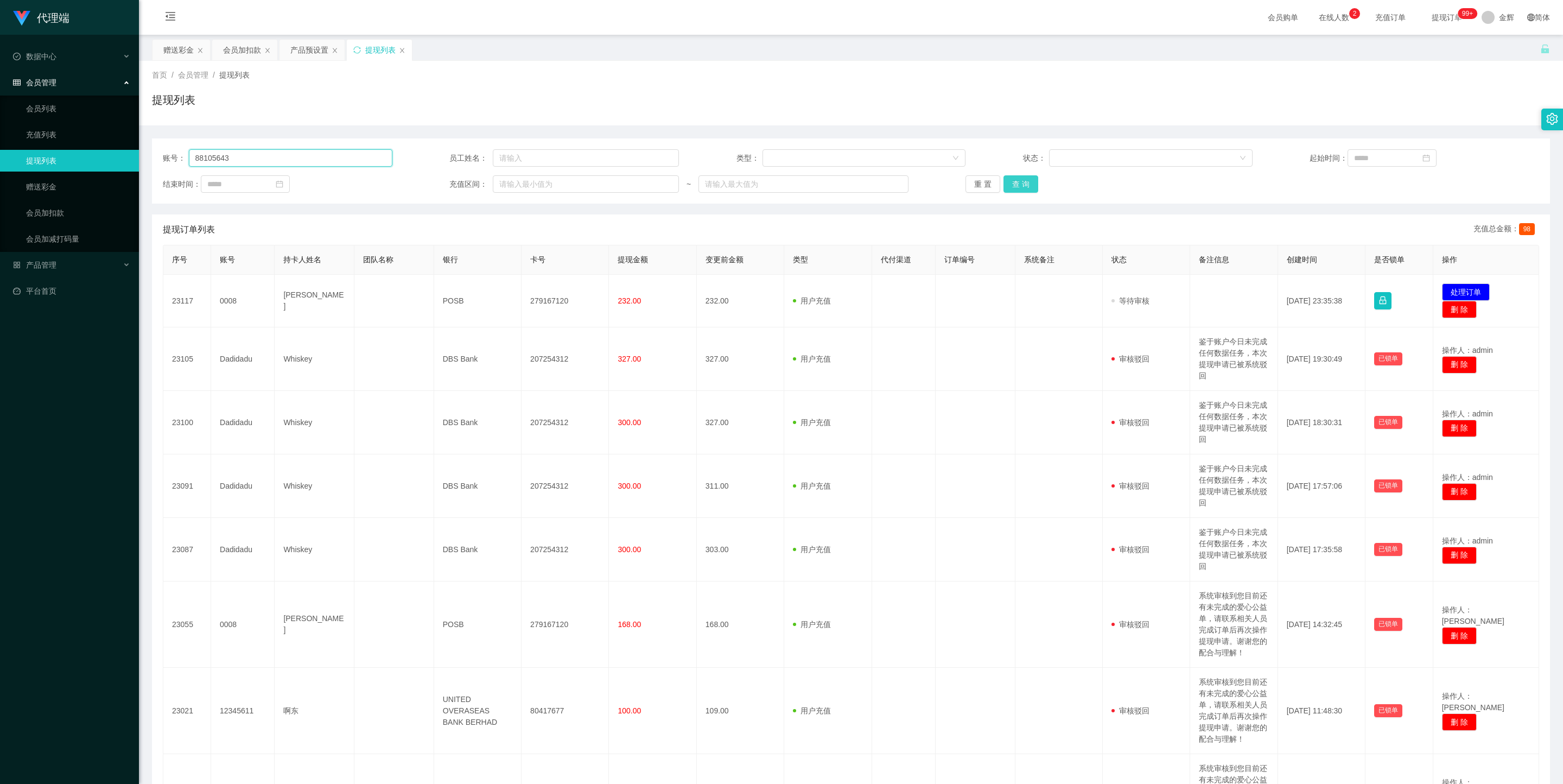
type input "88105643"
click at [672, 189] on button "查 询" at bounding box center [1021, 184] width 35 height 18
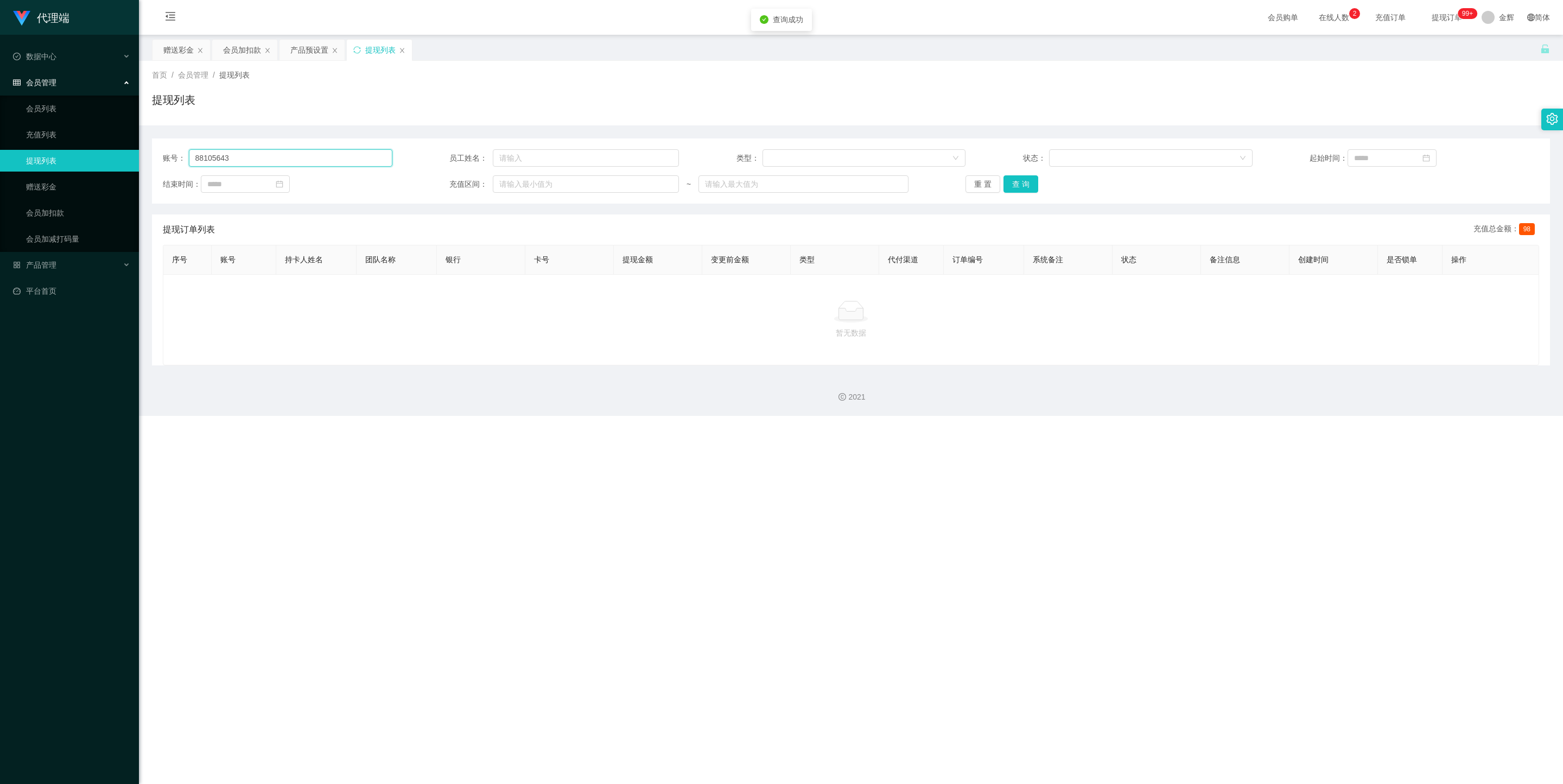
click at [248, 155] on input "88105643" at bounding box center [290, 158] width 204 height 18
click at [197, 159] on input "88105643" at bounding box center [290, 158] width 204 height 18
click at [672, 186] on button "查 询" at bounding box center [1021, 184] width 35 height 18
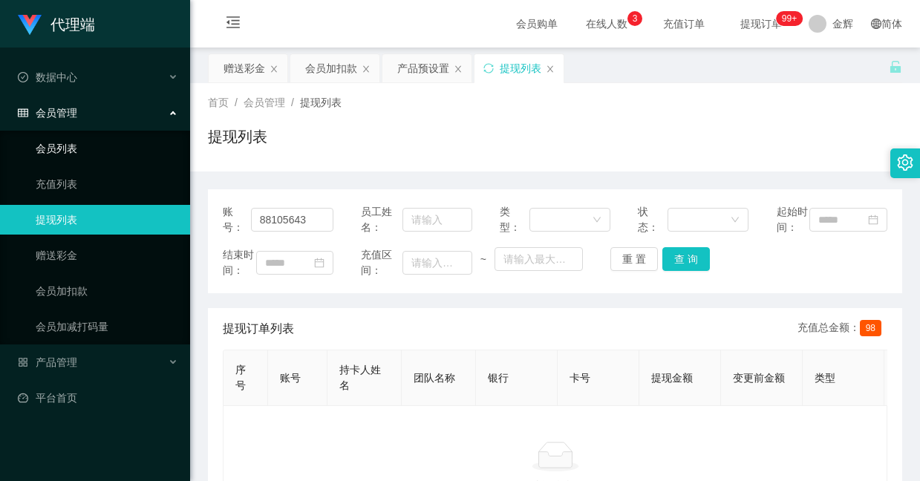
click at [78, 154] on link "会员列表" at bounding box center [107, 149] width 143 height 30
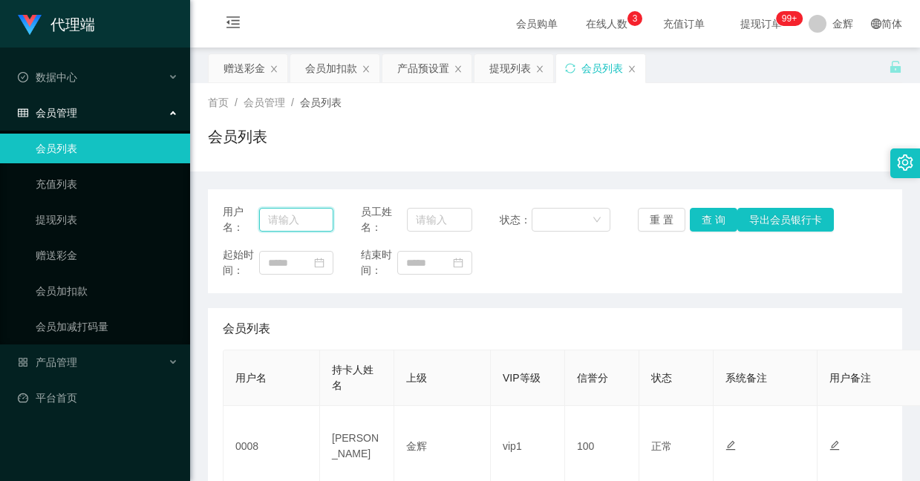
click at [295, 221] on input "text" at bounding box center [296, 220] width 74 height 24
paste input "88105643"
type input "88105643"
click at [709, 214] on button "查 询" at bounding box center [714, 220] width 48 height 24
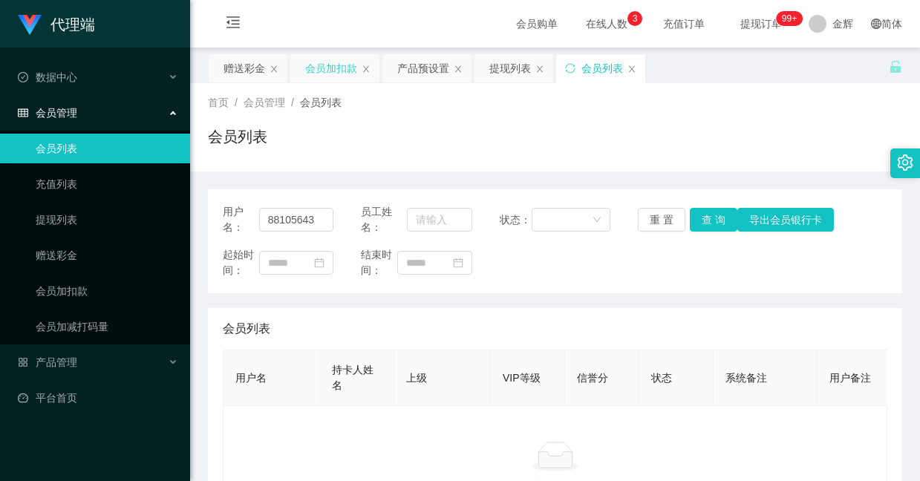
click at [328, 70] on div "会员加扣款" at bounding box center [331, 68] width 52 height 28
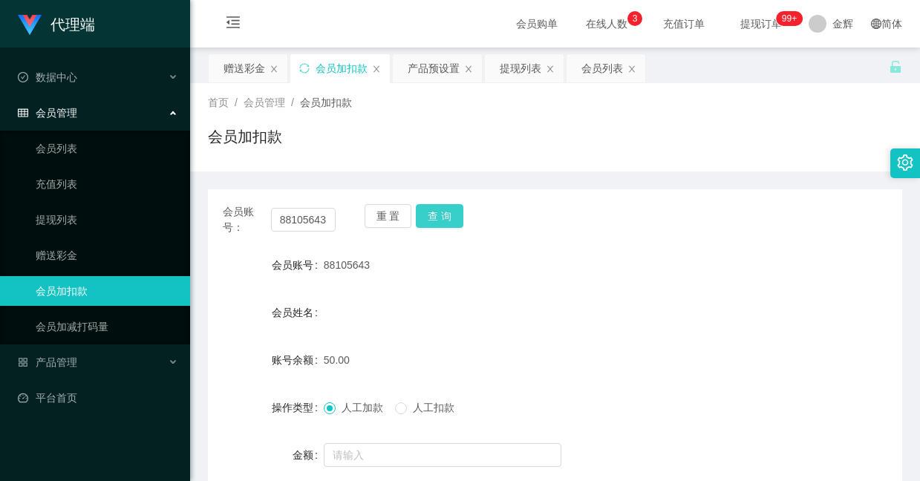
click at [446, 212] on button "查 询" at bounding box center [440, 216] width 48 height 24
click at [383, 219] on button "重 置" at bounding box center [389, 216] width 48 height 24
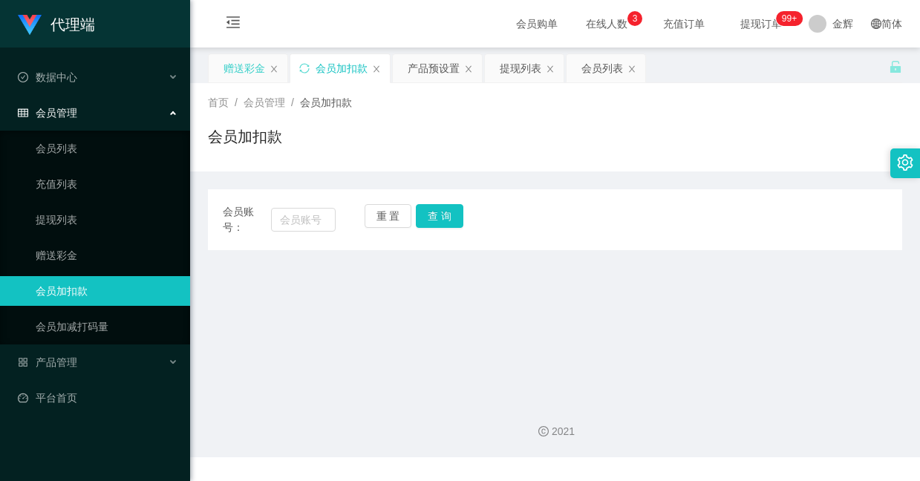
click at [248, 70] on div "赠送彩金" at bounding box center [245, 68] width 42 height 28
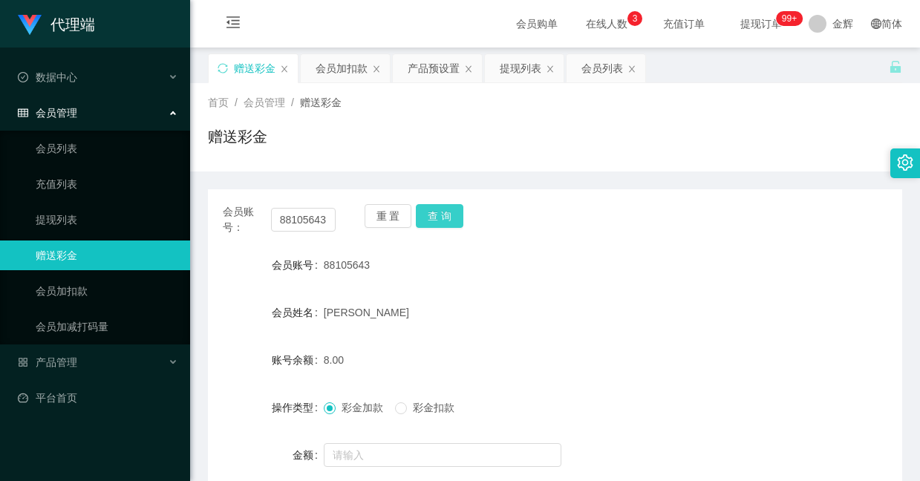
click at [443, 215] on button "查 询" at bounding box center [440, 216] width 48 height 24
click at [527, 69] on div "提现列表" at bounding box center [521, 68] width 42 height 28
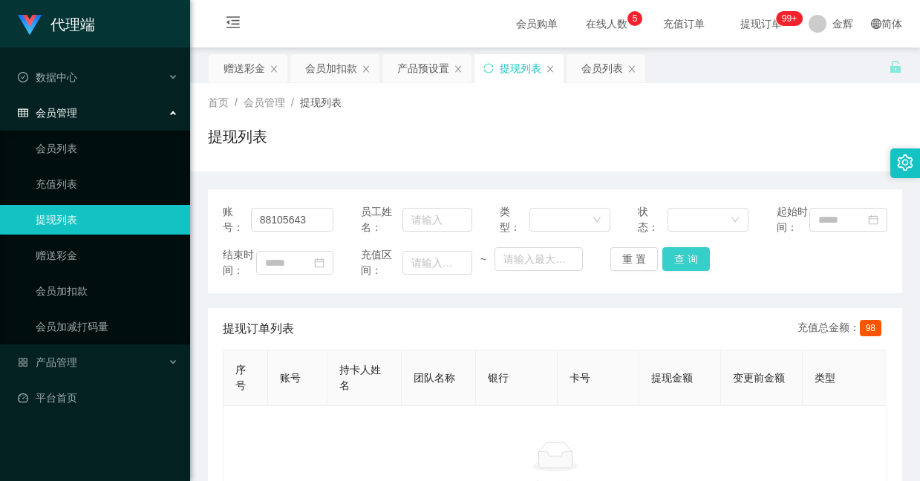
click at [684, 271] on button "查 询" at bounding box center [687, 259] width 48 height 24
click at [684, 271] on div "重 置 查 询" at bounding box center [666, 259] width 111 height 24
click at [493, 70] on icon "图标: sync" at bounding box center [489, 68] width 10 height 10
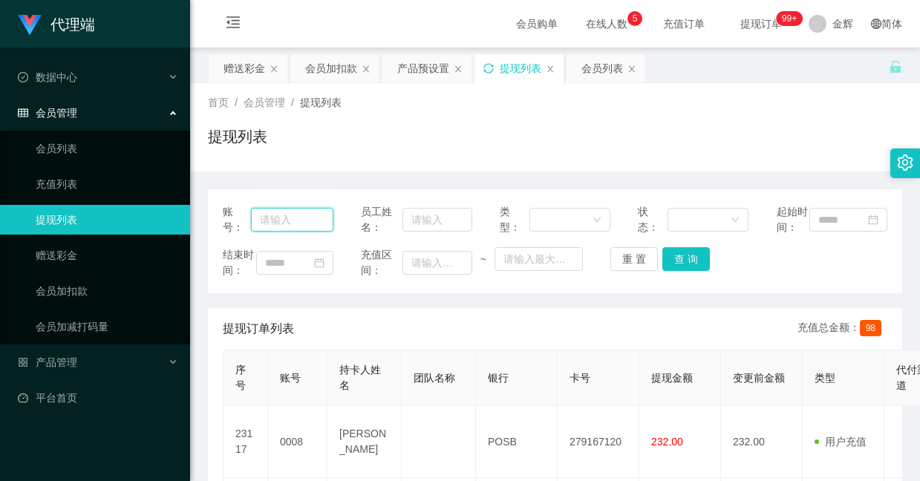
click at [287, 226] on input "text" at bounding box center [292, 220] width 82 height 24
paste input "88105643"
type input "88105643"
click at [683, 271] on button "查 询" at bounding box center [687, 259] width 48 height 24
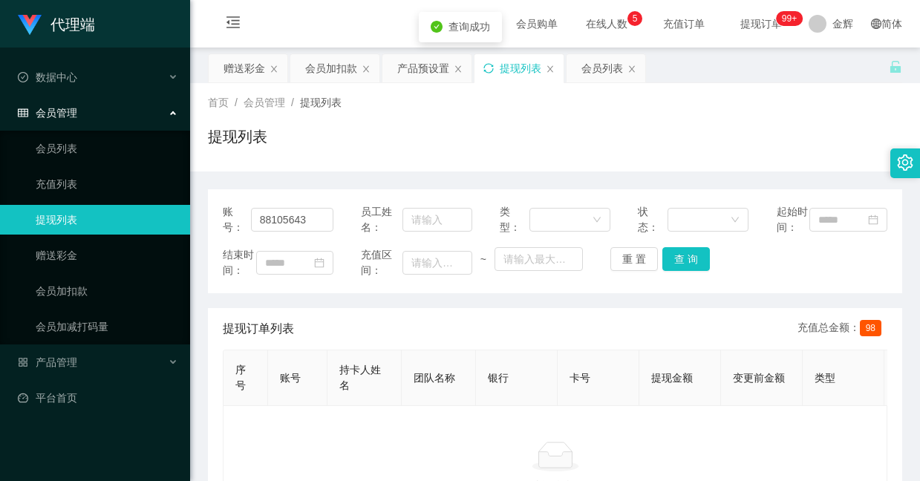
click at [492, 74] on div "提现列表" at bounding box center [519, 68] width 89 height 28
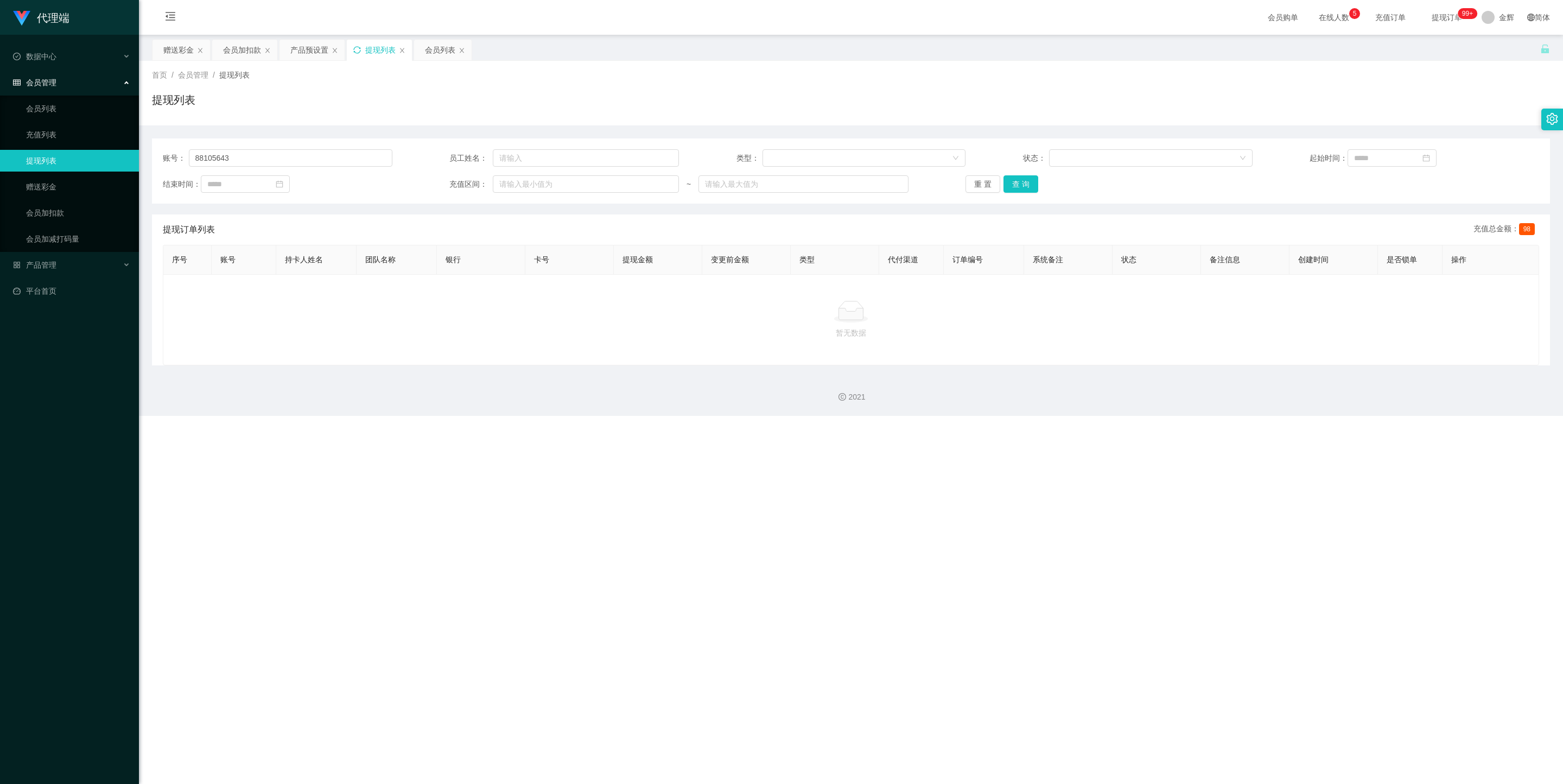
click at [357, 46] on icon "图标: sync" at bounding box center [357, 50] width 7 height 7
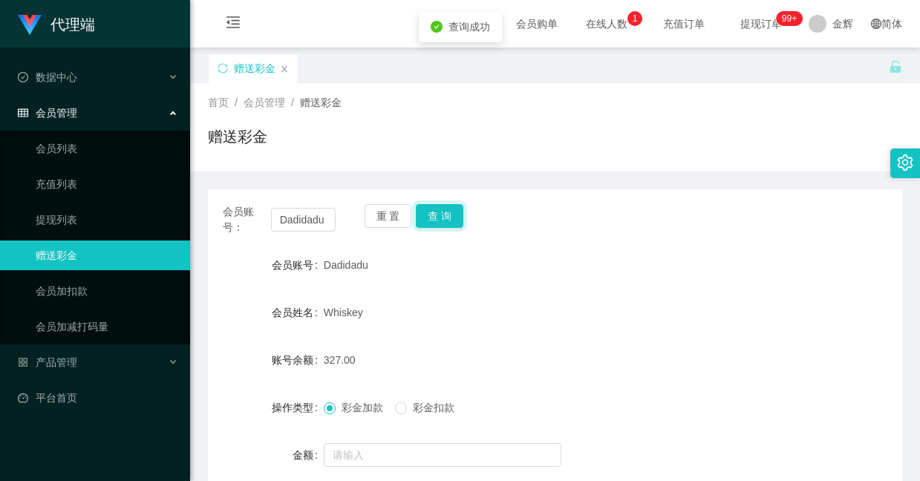
scroll to position [138, 0]
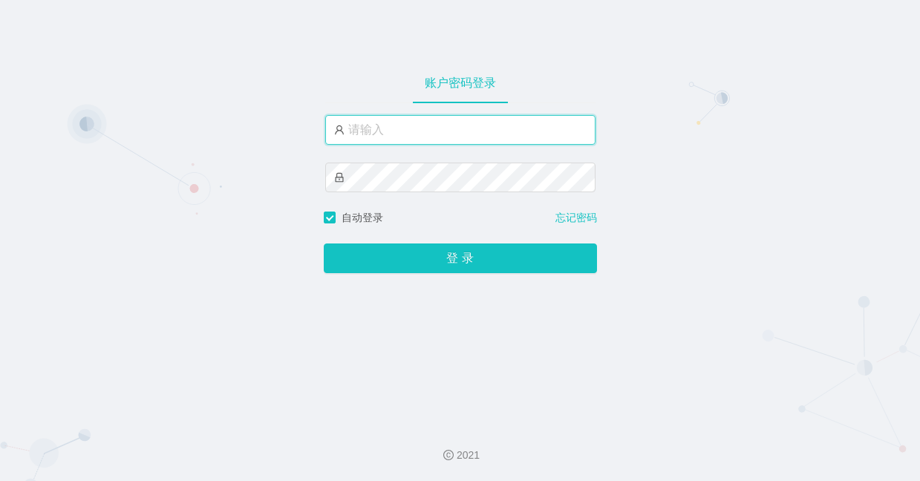
click at [392, 125] on input "text" at bounding box center [460, 130] width 270 height 30
paste input "admin"
type input "admin"
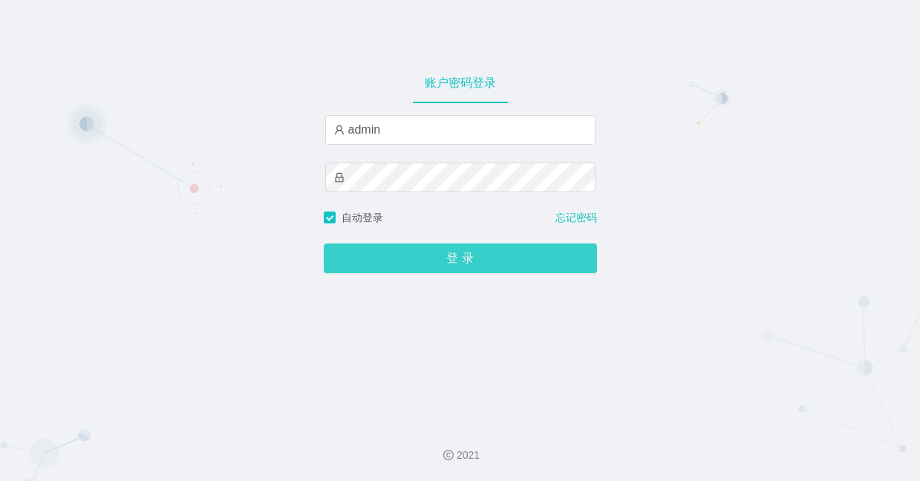
click at [353, 258] on button "登 录" at bounding box center [460, 259] width 273 height 30
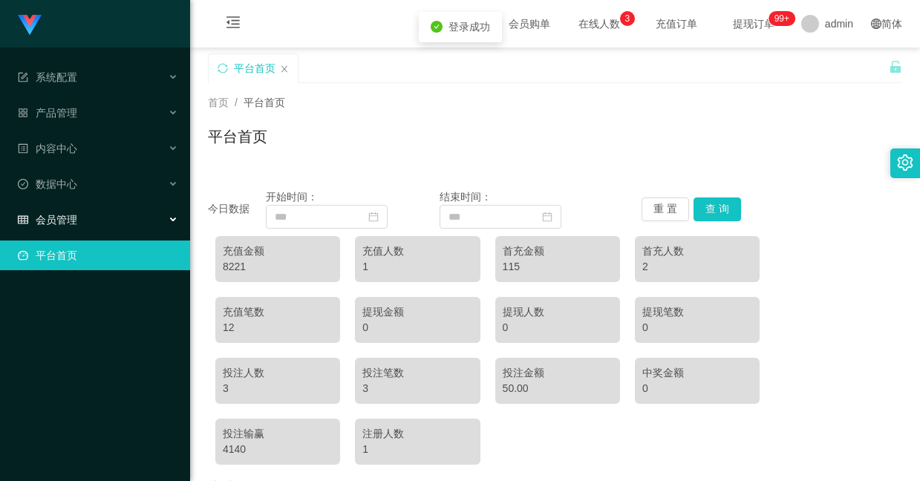
click at [68, 214] on div "会员管理" at bounding box center [95, 220] width 190 height 30
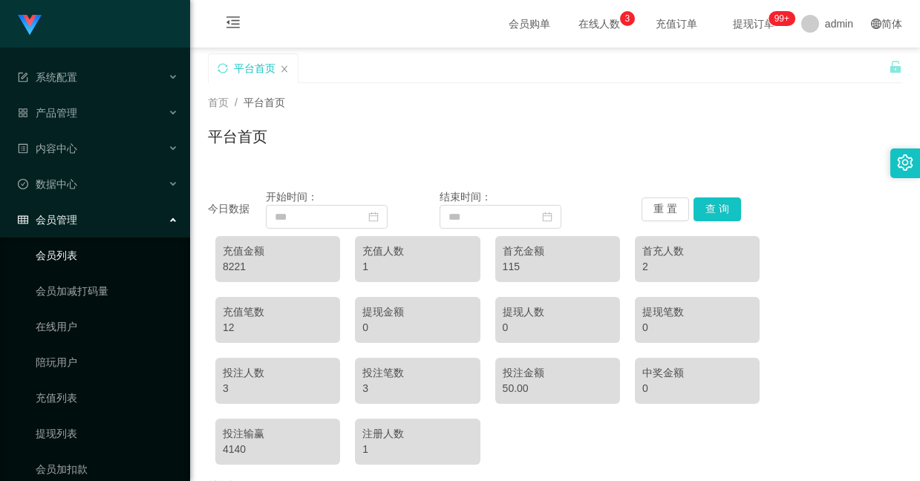
click at [70, 241] on link "会员列表" at bounding box center [107, 256] width 143 height 30
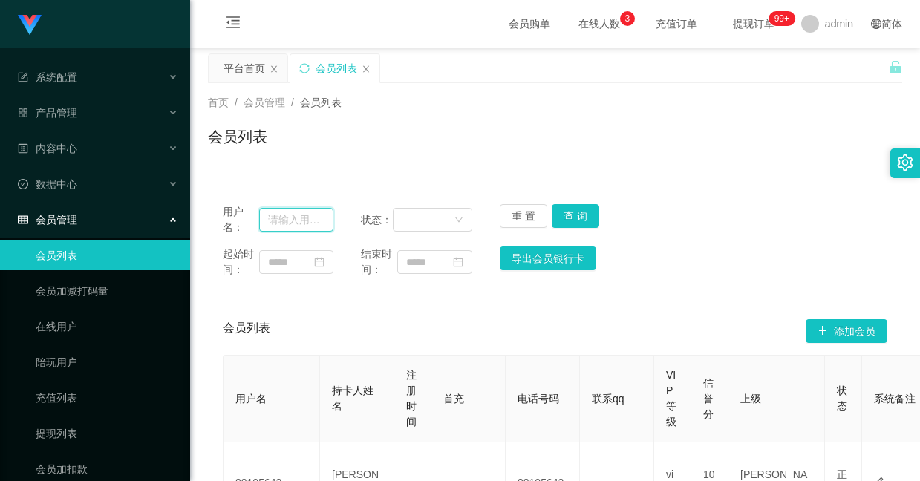
click at [283, 215] on input "text" at bounding box center [296, 220] width 74 height 24
paste input "88105643"
type input "88105643"
click at [565, 210] on button "查 询" at bounding box center [576, 216] width 48 height 24
click at [747, 19] on span "提现订单 99+" at bounding box center [754, 24] width 56 height 10
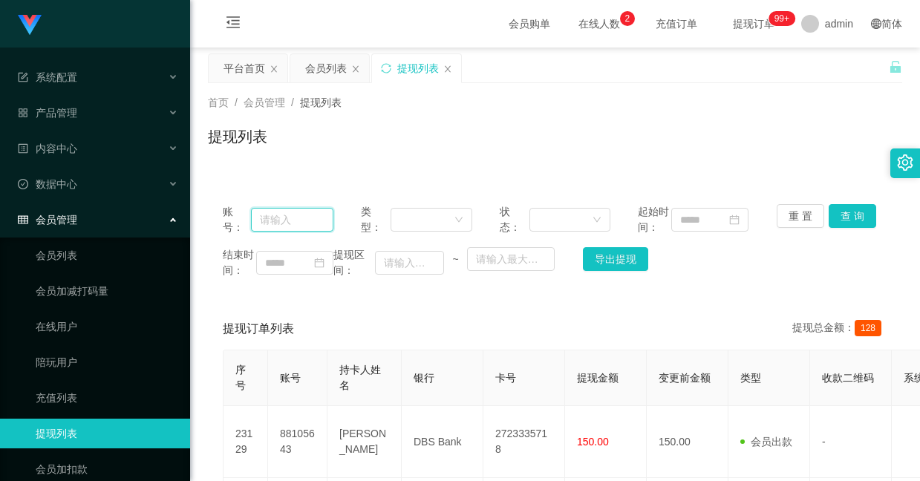
click at [293, 221] on input "text" at bounding box center [292, 220] width 82 height 24
paste input "88105643"
type input "88105643"
click at [851, 219] on button "查 询" at bounding box center [853, 216] width 48 height 24
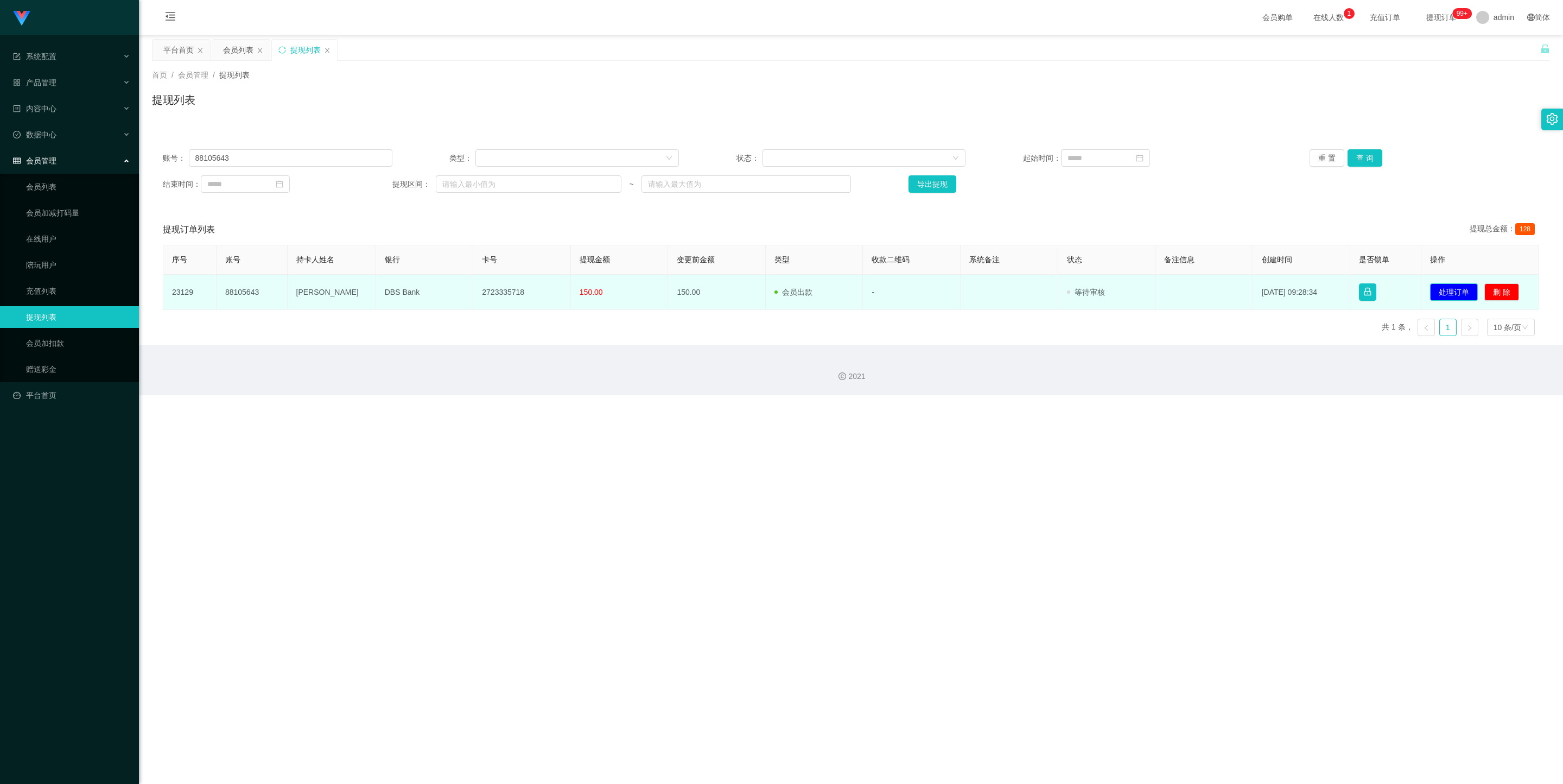
click at [672, 293] on button "处理订单" at bounding box center [1453, 292] width 47 height 18
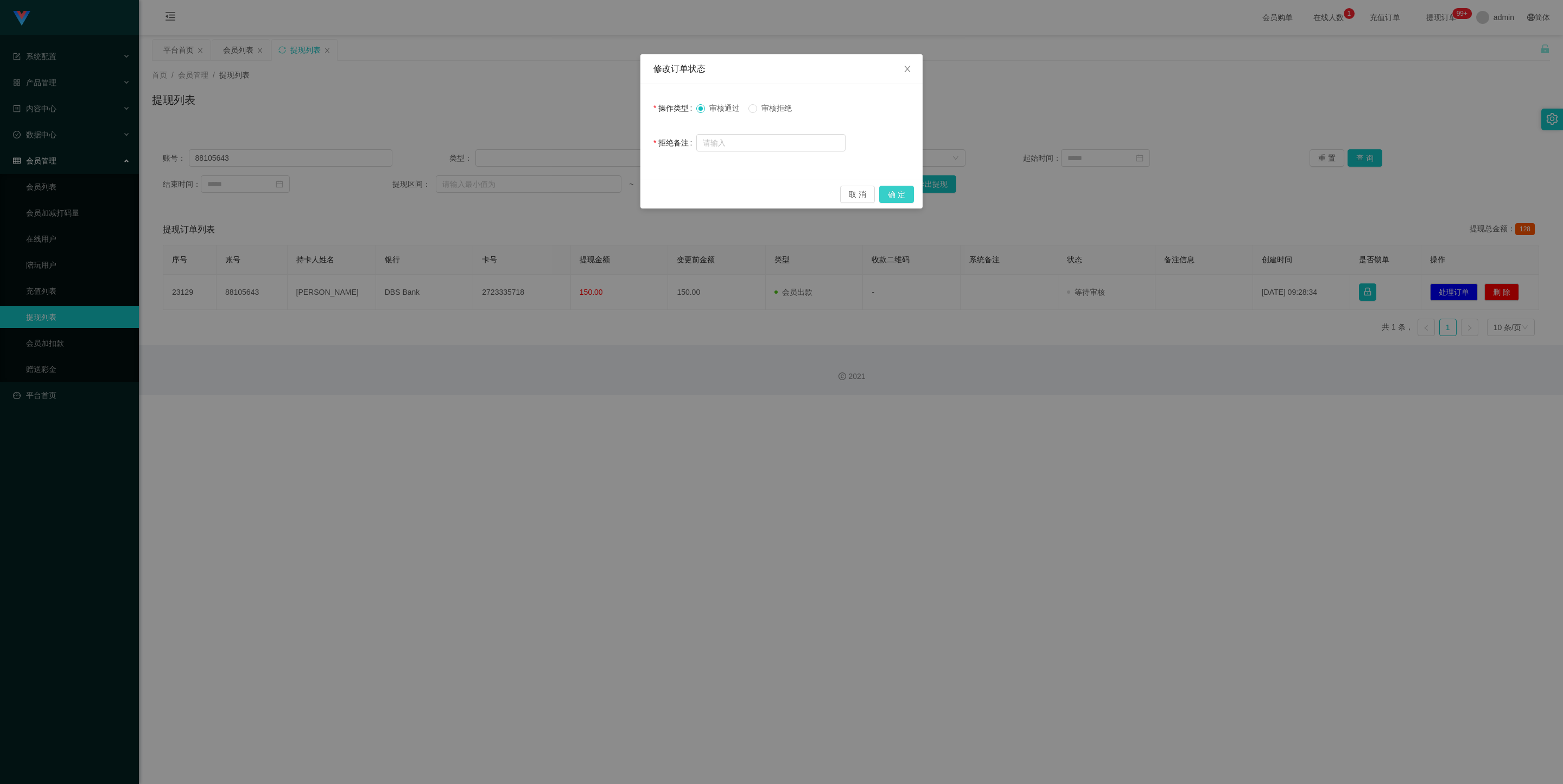
click at [672, 191] on button "确 定" at bounding box center [897, 194] width 35 height 18
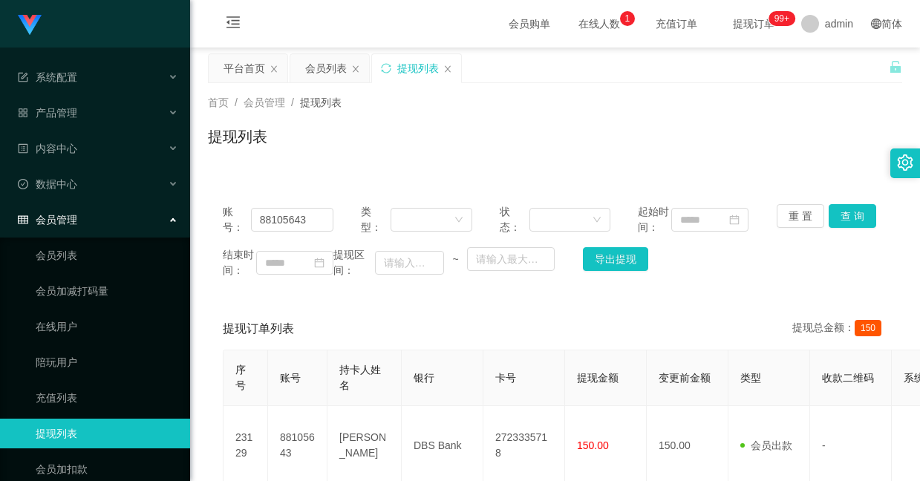
click at [709, 105] on div "首页 / 会员管理 / 提现列表 /" at bounding box center [555, 103] width 695 height 16
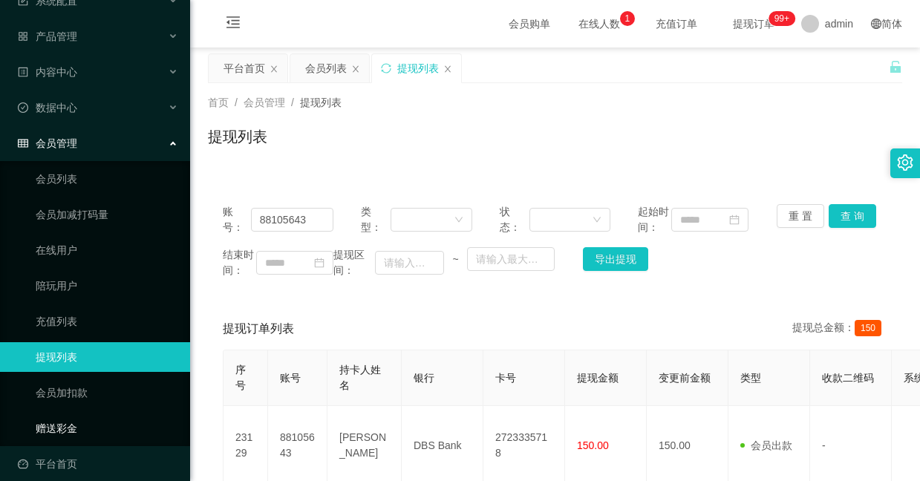
click at [77, 414] on link "赠送彩金" at bounding box center [107, 429] width 143 height 30
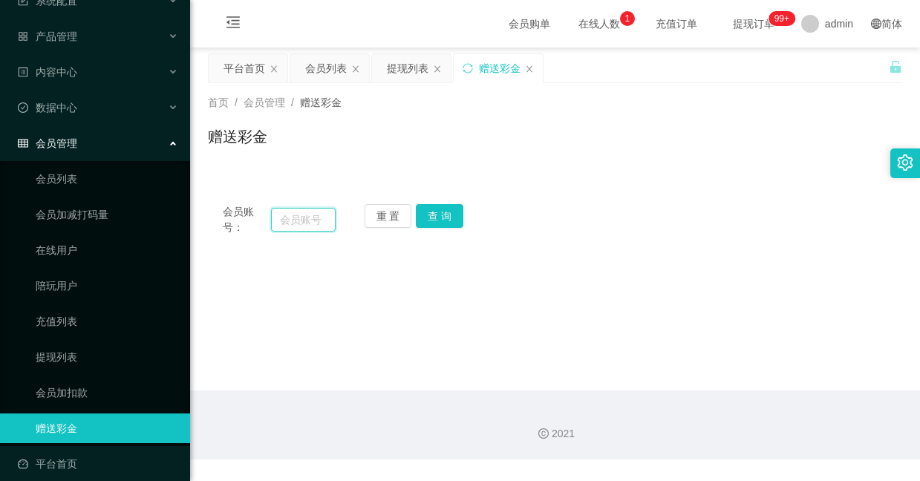
click at [308, 212] on input "text" at bounding box center [303, 220] width 65 height 24
paste input "88105643"
type input "88105643"
click at [433, 215] on button "查 询" at bounding box center [440, 216] width 48 height 24
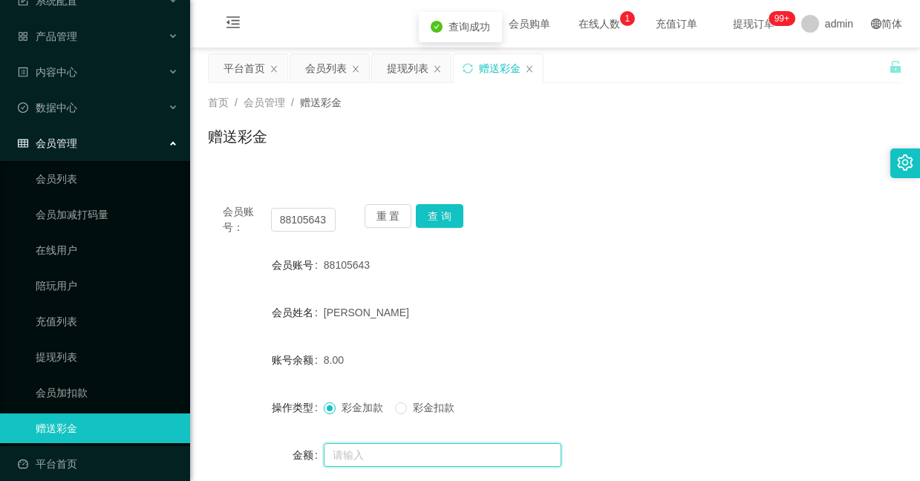
click at [354, 450] on input "text" at bounding box center [443, 455] width 238 height 24
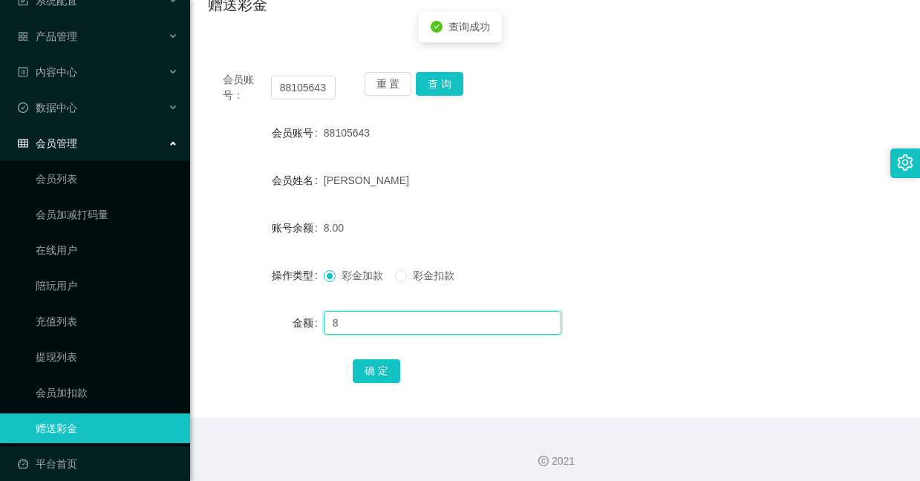
scroll to position [138, 0]
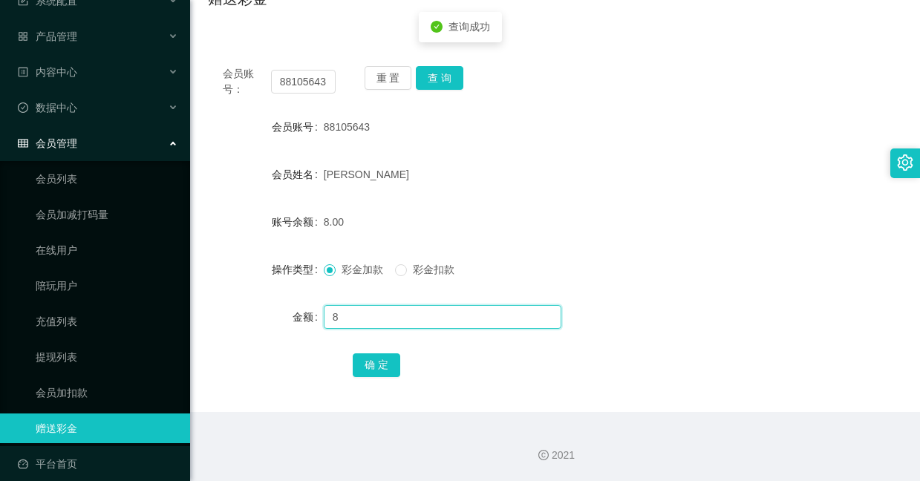
type input "8"
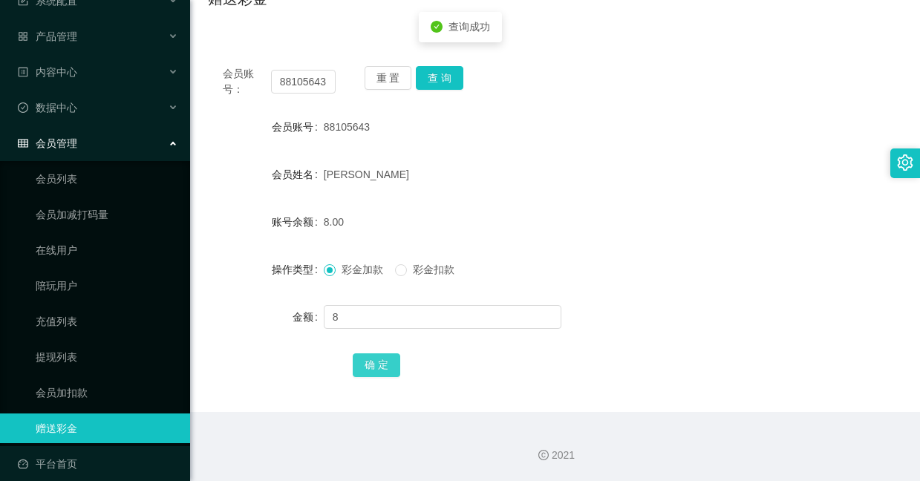
click at [360, 373] on button "确 定" at bounding box center [377, 366] width 48 height 24
click at [443, 77] on button "查 询" at bounding box center [440, 78] width 48 height 24
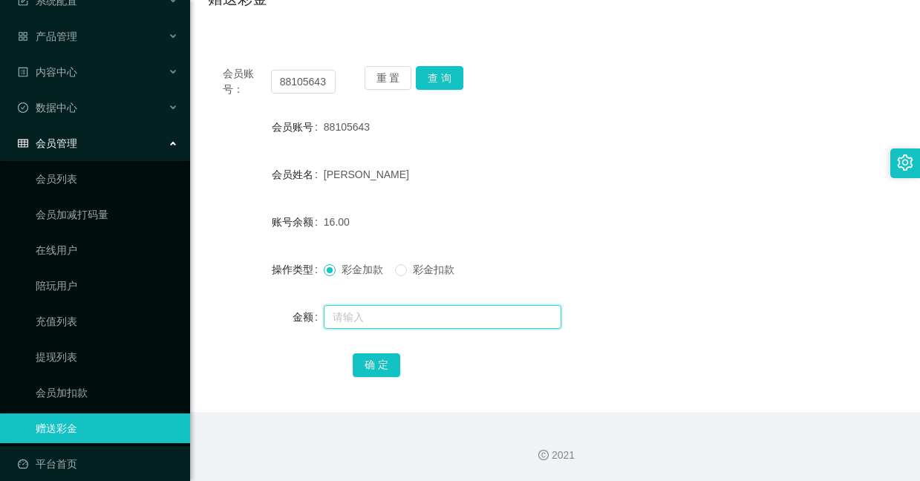
click at [360, 319] on input "text" at bounding box center [443, 317] width 238 height 24
type input "8"
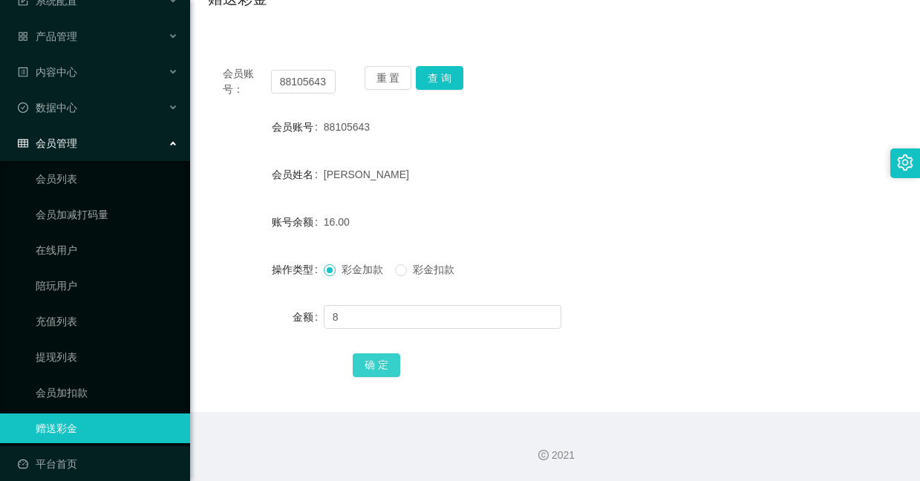
click at [374, 364] on button "确 定" at bounding box center [377, 366] width 48 height 24
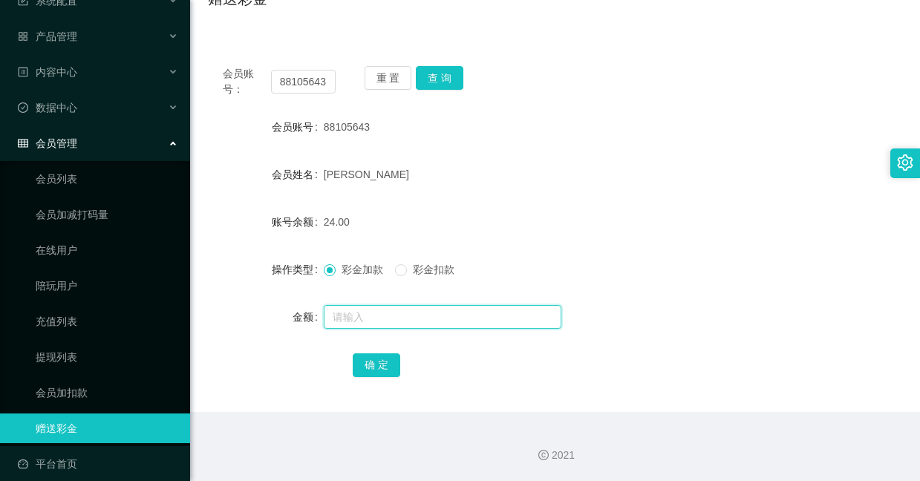
click at [353, 315] on input "text" at bounding box center [443, 317] width 238 height 24
type input "8"
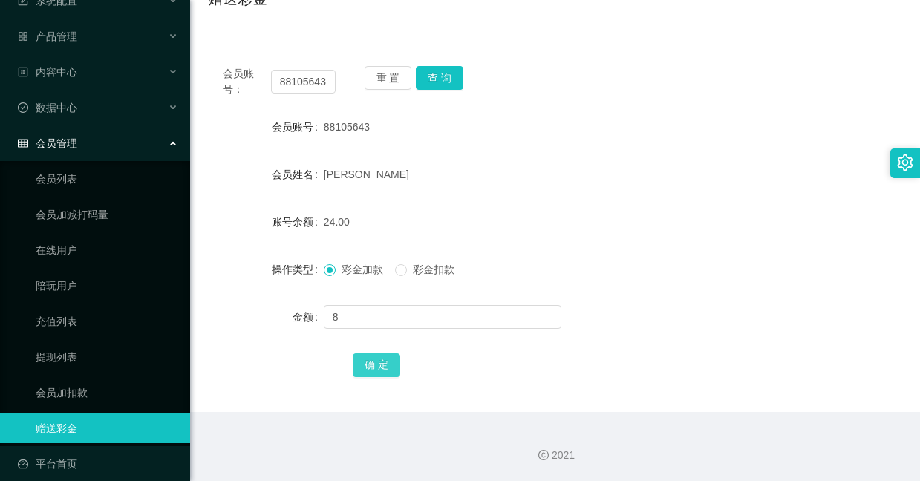
click at [379, 360] on button "确 定" at bounding box center [377, 366] width 48 height 24
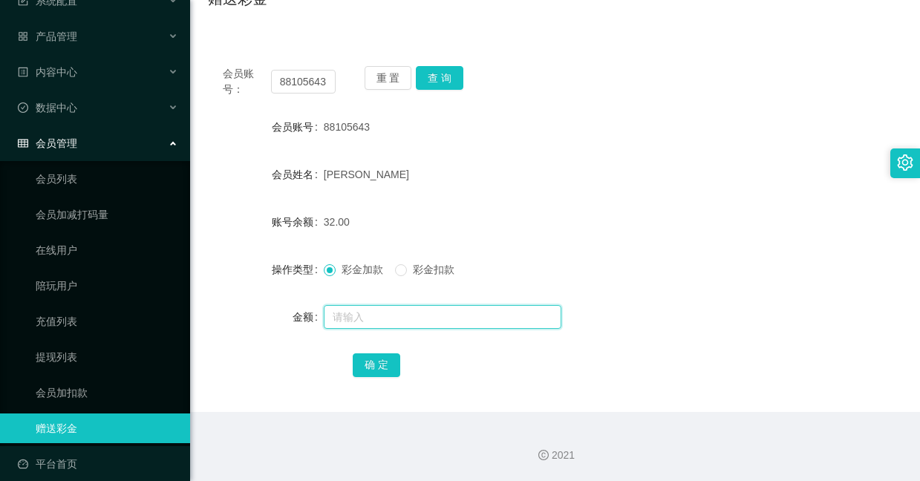
click at [406, 310] on input "text" at bounding box center [443, 317] width 238 height 24
type input "8"
click at [384, 377] on div "确 定" at bounding box center [555, 365] width 405 height 30
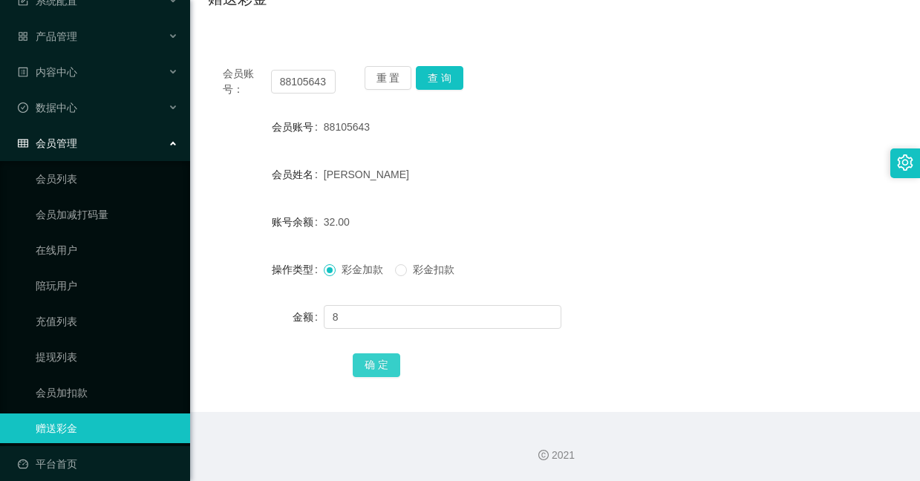
click at [384, 371] on button "确 定" at bounding box center [377, 366] width 48 height 24
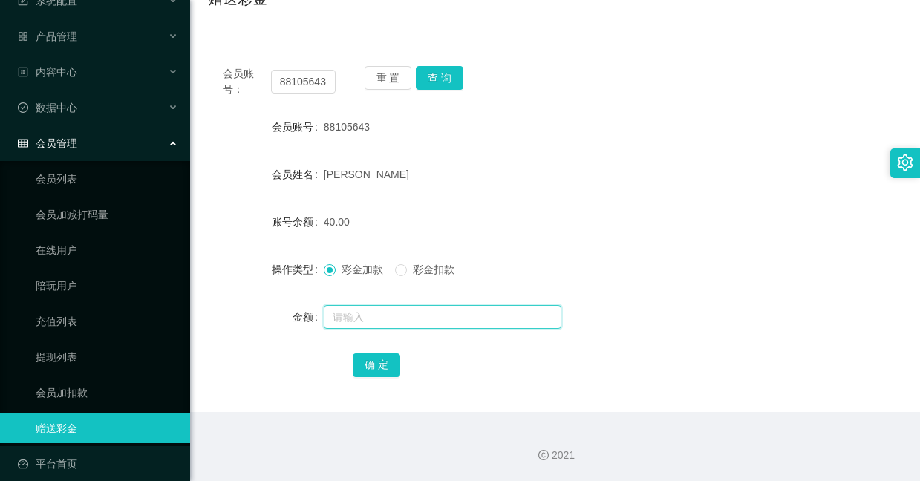
click at [383, 308] on input "text" at bounding box center [443, 317] width 238 height 24
type input "8"
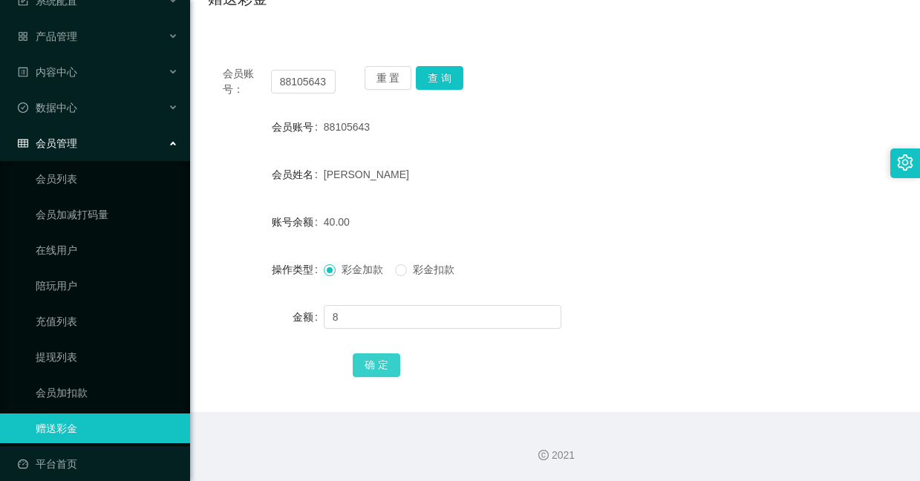
click at [386, 357] on button "确 定" at bounding box center [377, 366] width 48 height 24
click at [513, 197] on form "会员账号 88105643 会员姓名 [PERSON_NAME] 账号余额 48.00 操作类型 彩金加款 彩金扣款 金额 确 定" at bounding box center [555, 245] width 695 height 267
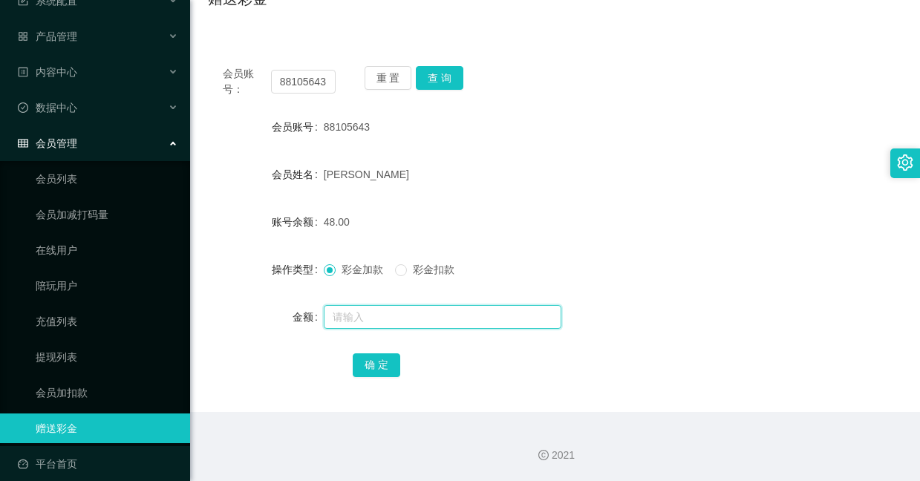
click at [437, 310] on input "text" at bounding box center [443, 317] width 238 height 24
type input "8"
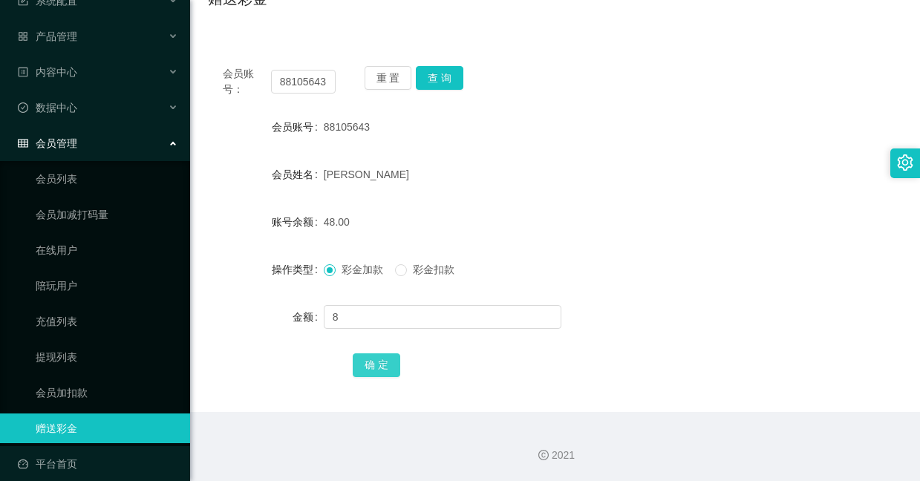
click at [388, 357] on button "确 定" at bounding box center [377, 366] width 48 height 24
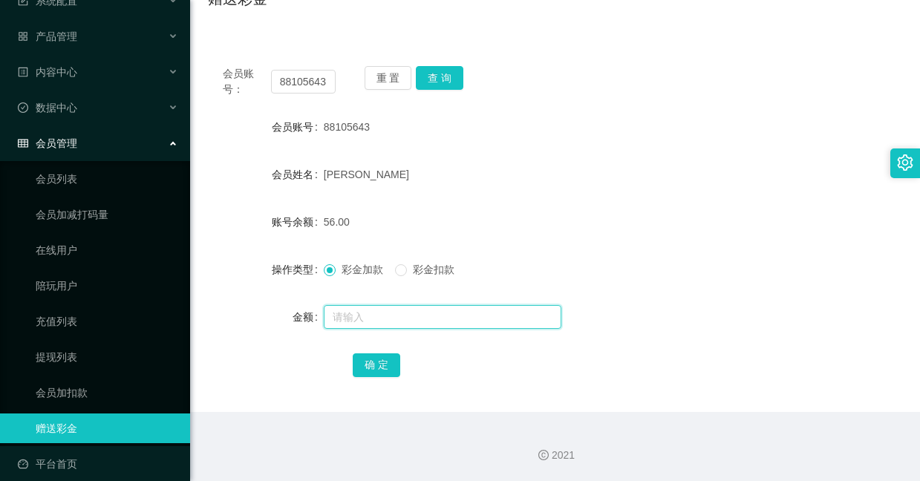
click at [414, 319] on input "text" at bounding box center [443, 317] width 238 height 24
type input "8"
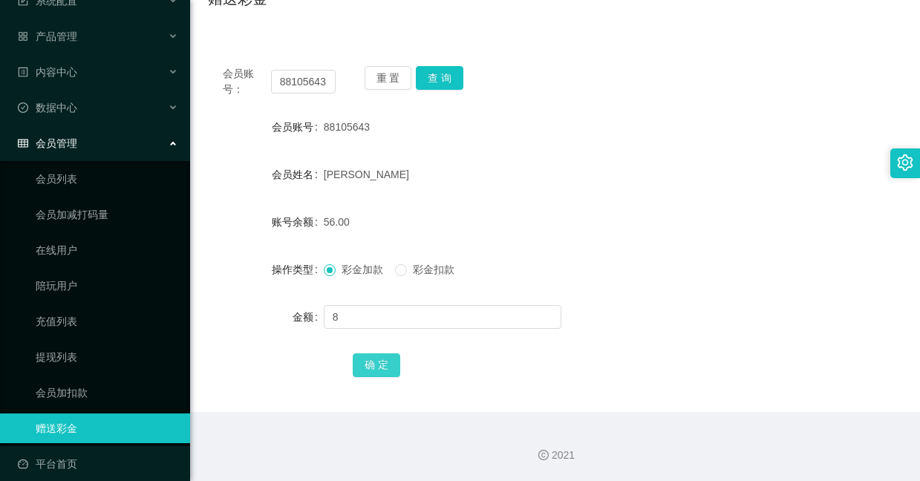
click at [382, 354] on button "确 定" at bounding box center [377, 366] width 48 height 24
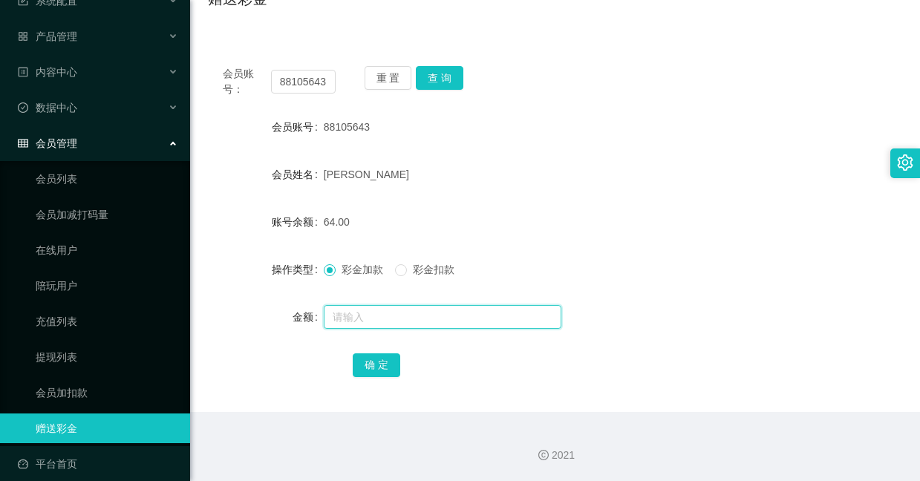
click at [419, 314] on input "text" at bounding box center [443, 317] width 238 height 24
type input "8"
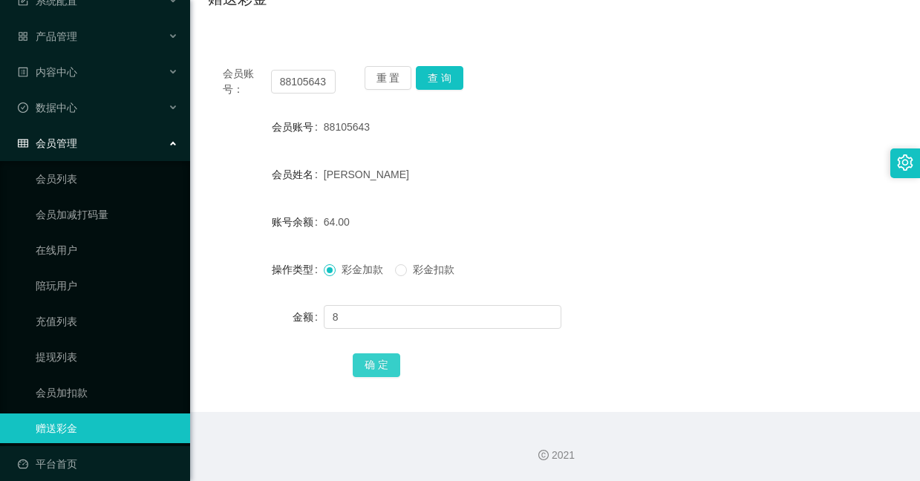
click at [371, 363] on button "确 定" at bounding box center [377, 366] width 48 height 24
click at [462, 156] on form "会员账号 88105643 会员姓名 [PERSON_NAME] 账号余额 72.00 操作类型 彩金加款 彩金扣款 金额 确 定" at bounding box center [555, 245] width 695 height 267
click at [526, 132] on div "88105643" at bounding box center [526, 127] width 405 height 30
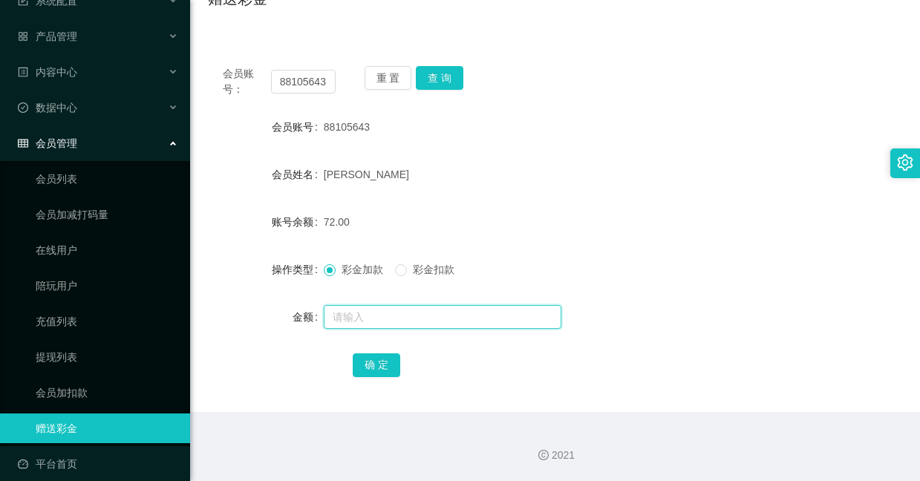
click at [388, 315] on input "text" at bounding box center [443, 317] width 238 height 24
type input "8"
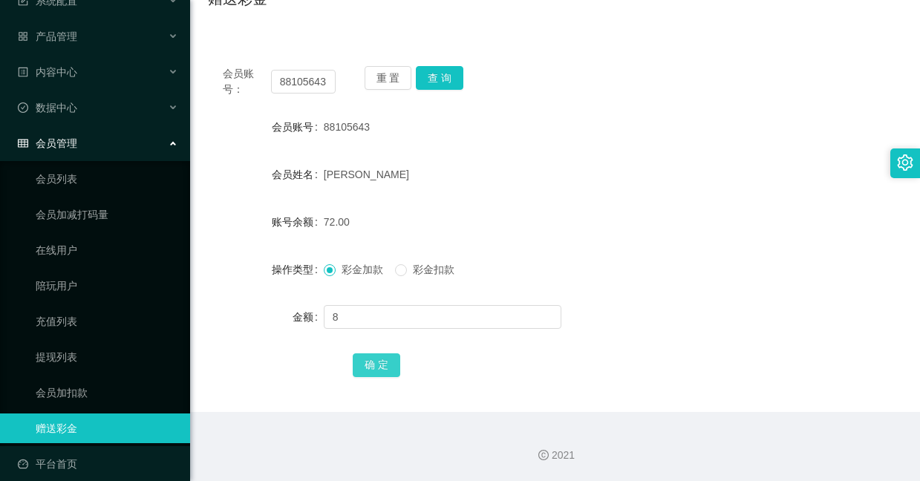
click at [375, 372] on button "确 定" at bounding box center [377, 366] width 48 height 24
click at [469, 190] on form "会员账号 88105643 会员姓名 [PERSON_NAME] 账号余额 80.00 操作类型 彩金加款 彩金扣款 金额 确 定" at bounding box center [555, 245] width 695 height 267
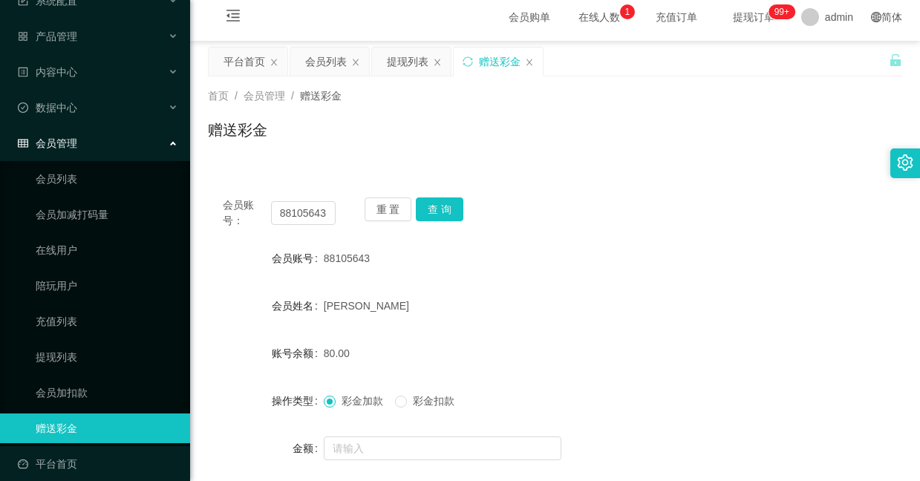
scroll to position [0, 0]
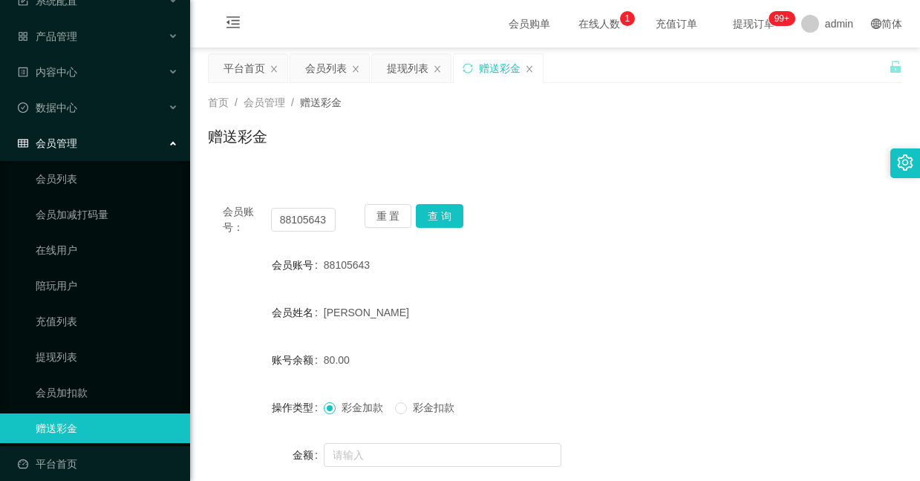
click at [466, 212] on div "重 置 查 询" at bounding box center [421, 219] width 113 height 31
click at [443, 214] on button "查 询" at bounding box center [440, 216] width 48 height 24
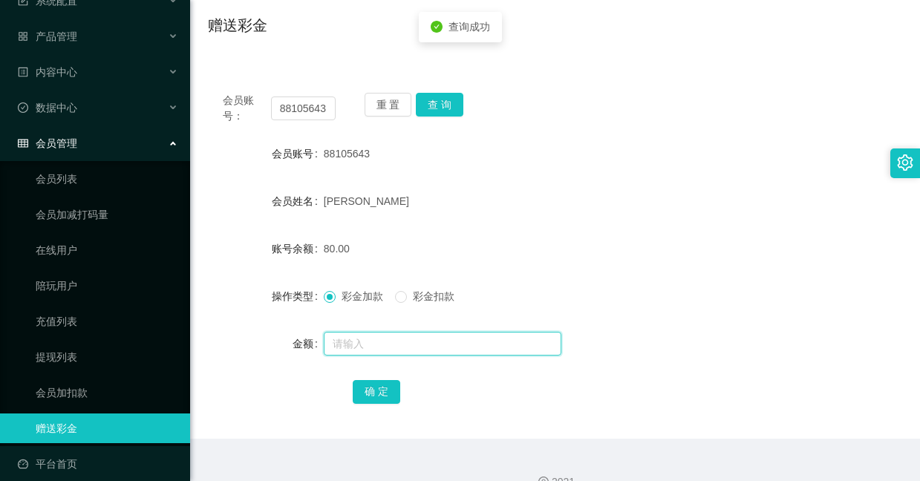
click at [420, 337] on input "text" at bounding box center [443, 344] width 238 height 24
type input "8"
click at [386, 393] on button "确 定" at bounding box center [377, 392] width 48 height 24
